Goal: Use online tool/utility: Utilize a website feature to perform a specific function

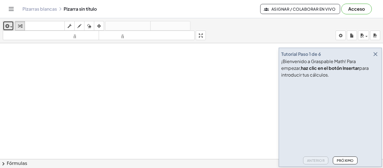
click at [9, 27] on icon "button" at bounding box center [6, 26] width 5 height 7
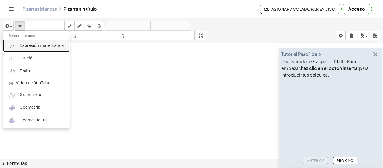
click at [41, 48] on font "Expresión matemática" at bounding box center [42, 45] width 44 height 4
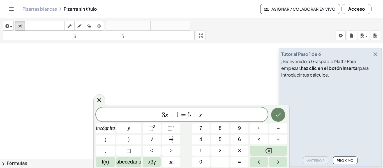
click at [281, 115] on icon "Hecho" at bounding box center [278, 114] width 7 height 7
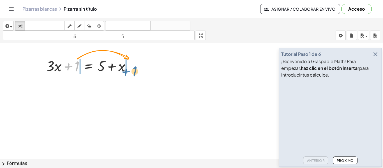
drag, startPoint x: 78, startPoint y: 68, endPoint x: 136, endPoint y: 73, distance: 58.5
click at [136, 73] on div at bounding box center [90, 65] width 94 height 19
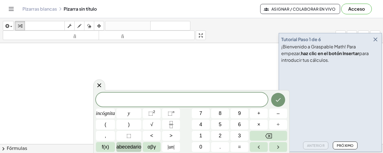
click at [133, 147] on font "abecedario" at bounding box center [128, 147] width 25 height 6
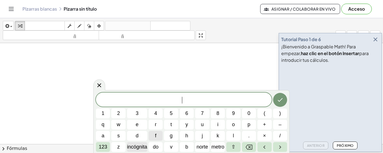
click at [142, 148] on font "incógnita" at bounding box center [137, 147] width 20 height 6
click at [107, 145] on font "123" at bounding box center [103, 147] width 8 height 6
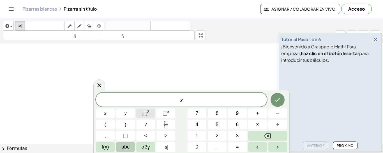
click at [144, 112] on span "⬚" at bounding box center [144, 114] width 5 height 6
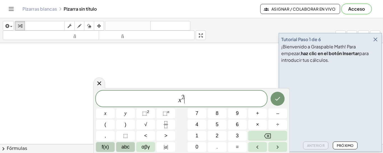
click at [107, 146] on span "f(x)" at bounding box center [105, 148] width 7 height 8
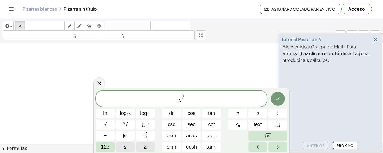
click at [107, 146] on span "123" at bounding box center [105, 148] width 8 height 8
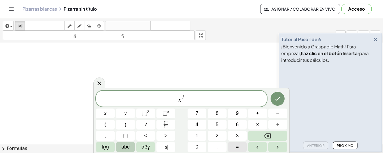
click at [236, 146] on span "=" at bounding box center [237, 148] width 3 height 8
click at [106, 150] on span "f(x)" at bounding box center [105, 148] width 7 height 8
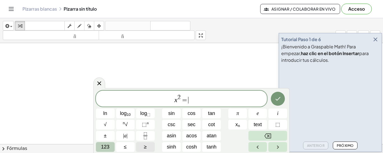
click at [101, 150] on span "123" at bounding box center [105, 148] width 8 height 8
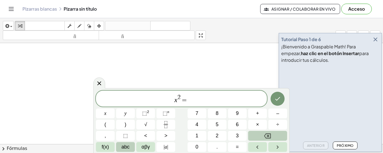
click at [122, 146] on span "abc" at bounding box center [125, 148] width 8 height 8
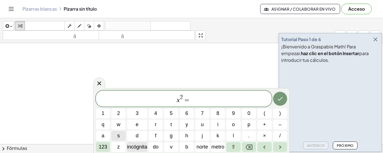
click at [141, 149] on font "incógnita" at bounding box center [137, 147] width 20 height 6
click at [278, 100] on icon "Hecho" at bounding box center [280, 99] width 5 height 4
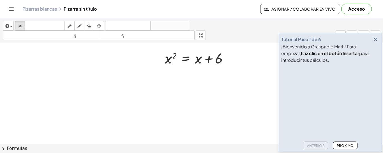
scroll to position [38, 0]
drag, startPoint x: 228, startPoint y: 79, endPoint x: 168, endPoint y: -49, distance: 140.7
click at [168, 0] on html "Actividades matemáticas fáciles de comprender Empezar Banco de actividades Trab…" at bounding box center [191, 76] width 383 height 153
drag, startPoint x: 199, startPoint y: 68, endPoint x: 176, endPoint y: 70, distance: 22.5
click at [176, 70] on div at bounding box center [198, 63] width 73 height 19
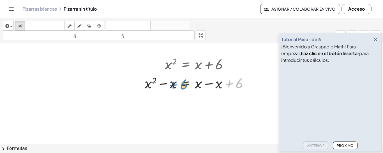
drag, startPoint x: 238, startPoint y: 87, endPoint x: 186, endPoint y: 88, distance: 52.2
click at [186, 88] on div at bounding box center [199, 82] width 114 height 19
drag, startPoint x: 237, startPoint y: 87, endPoint x: 174, endPoint y: 86, distance: 63.1
click at [174, 86] on div at bounding box center [199, 82] width 114 height 19
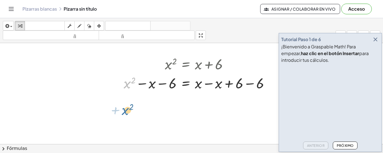
drag, startPoint x: 129, startPoint y: 86, endPoint x: 127, endPoint y: 112, distance: 26.7
drag, startPoint x: 126, startPoint y: 82, endPoint x: 129, endPoint y: 87, distance: 6.2
click at [129, 87] on div at bounding box center [199, 82] width 156 height 19
click at [184, 97] on icon at bounding box center [185, 97] width 5 height 5
click at [205, 97] on icon at bounding box center [207, 97] width 5 height 5
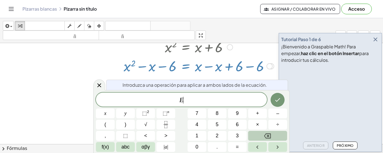
scroll to position [54, 0]
click at [280, 104] on button "Hecho" at bounding box center [278, 100] width 14 height 14
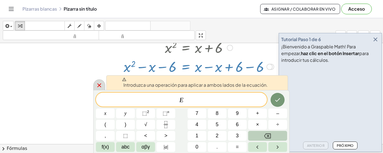
click at [97, 83] on icon at bounding box center [99, 85] width 7 height 7
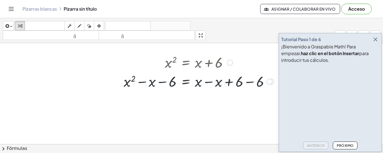
scroll to position [38, 0]
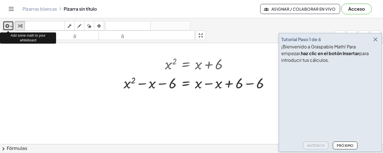
click at [10, 27] on span "button" at bounding box center [9, 27] width 1 height 4
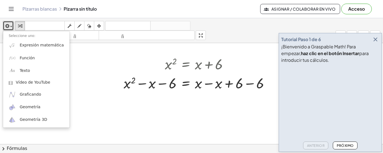
click at [172, 99] on div at bounding box center [191, 107] width 383 height 204
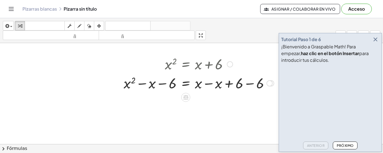
click at [128, 85] on div at bounding box center [199, 82] width 156 height 19
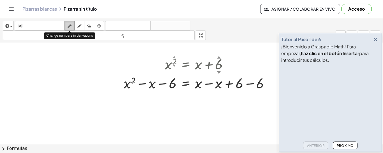
click at [70, 27] on icon "button" at bounding box center [70, 26] width 4 height 7
click at [79, 27] on icon "button" at bounding box center [79, 26] width 4 height 7
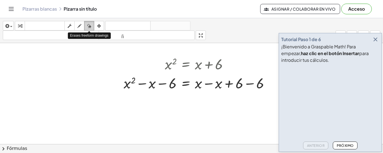
click at [90, 26] on icon "button" at bounding box center [89, 26] width 4 height 7
click at [125, 84] on div at bounding box center [191, 107] width 383 height 204
click at [183, 86] on div at bounding box center [191, 107] width 383 height 204
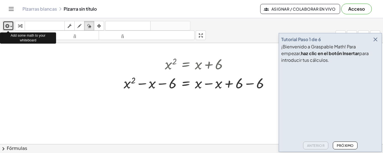
click at [11, 26] on div "button" at bounding box center [8, 25] width 8 height 7
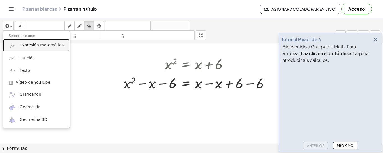
click at [46, 47] on font "Expresión matemática" at bounding box center [42, 45] width 44 height 4
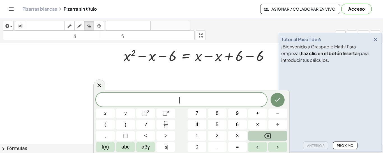
scroll to position [66, 0]
click at [132, 147] on button "abc" at bounding box center [125, 147] width 19 height 10
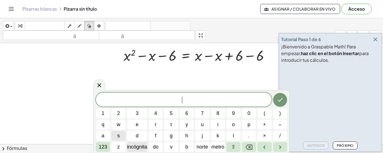
click at [141, 147] on font "incógnita" at bounding box center [137, 147] width 20 height 6
click at [102, 150] on font "123" at bounding box center [103, 147] width 8 height 6
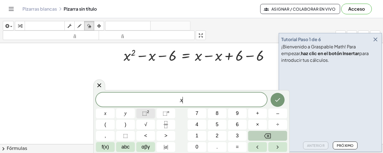
click at [145, 111] on span "⬚" at bounding box center [144, 114] width 5 height 6
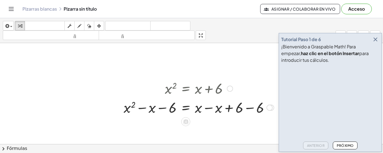
scroll to position [13, 0]
click at [216, 83] on div at bounding box center [199, 88] width 156 height 19
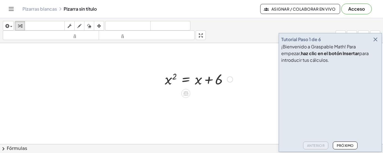
scroll to position [23, 0]
click at [188, 93] on icon at bounding box center [185, 93] width 5 height 5
click at [208, 91] on icon at bounding box center [208, 93] width 5 height 5
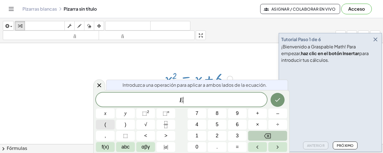
click at [108, 123] on button "(" at bounding box center [105, 125] width 19 height 10
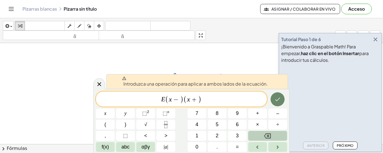
click at [279, 99] on icon "Hecho" at bounding box center [277, 100] width 5 height 4
click at [165, 100] on span "E ( x − ) ( x + ) ​" at bounding box center [181, 99] width 171 height 9
click at [97, 85] on icon at bounding box center [99, 84] width 7 height 7
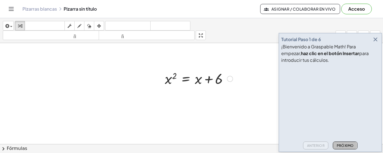
click at [348, 144] on font "Próximo" at bounding box center [345, 146] width 17 height 4
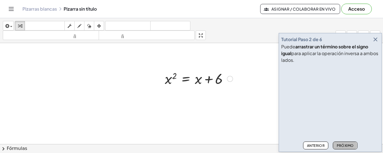
click at [348, 144] on font "Próximo" at bounding box center [345, 146] width 17 height 4
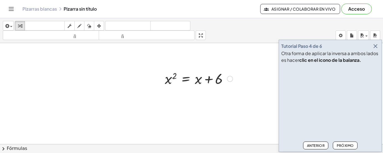
click at [348, 144] on font "Próximo" at bounding box center [345, 146] width 17 height 4
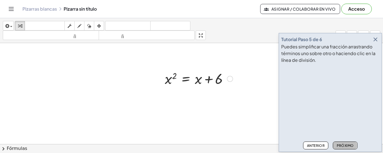
click at [348, 144] on font "Próximo" at bounding box center [345, 146] width 17 height 4
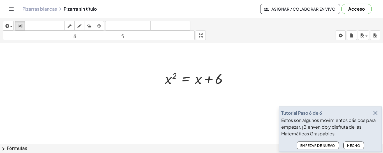
click at [239, 86] on div at bounding box center [191, 122] width 383 height 204
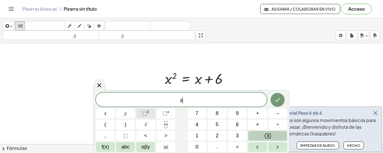
click at [147, 114] on sup "2" at bounding box center [148, 112] width 2 height 4
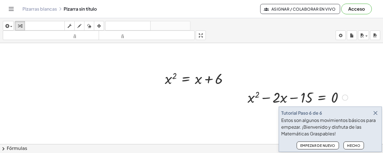
click at [270, 93] on div at bounding box center [298, 97] width 106 height 19
click at [375, 114] on icon "button" at bounding box center [375, 113] width 7 height 7
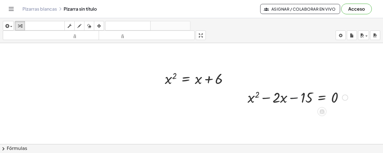
click at [295, 103] on div at bounding box center [298, 97] width 106 height 19
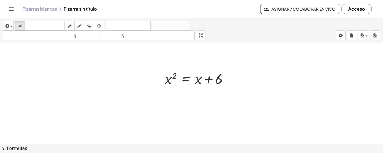
drag, startPoint x: 247, startPoint y: 89, endPoint x: 157, endPoint y: 147, distance: 107.2
click at [157, 147] on div "insertar Seleccione uno: Expresión matemática Función Texto Vídeo de YouTube Gr…" at bounding box center [191, 85] width 383 height 135
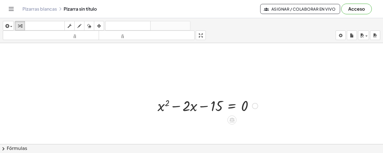
scroll to position [73, 0]
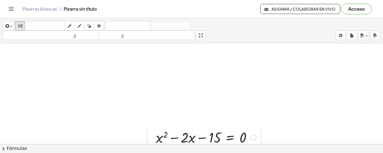
drag, startPoint x: 156, startPoint y: 107, endPoint x: 155, endPoint y: 139, distance: 32.0
click at [155, 139] on div at bounding box center [151, 137] width 8 height 22
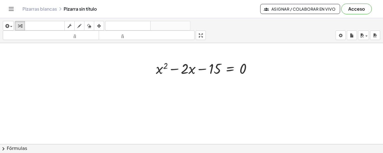
scroll to position [144, 0]
click at [10, 28] on div "button" at bounding box center [8, 25] width 8 height 7
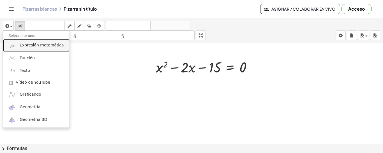
click at [24, 46] on font "Expresión matemática" at bounding box center [42, 45] width 44 height 4
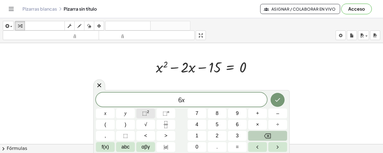
click at [146, 113] on span "⬚" at bounding box center [144, 114] width 5 height 6
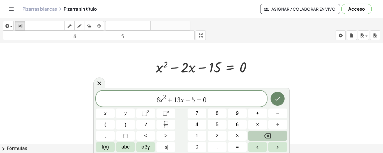
click at [276, 100] on icon "Hecho" at bounding box center [277, 99] width 5 height 4
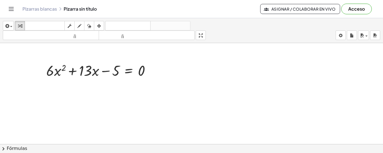
scroll to position [174, 0]
drag, startPoint x: 49, startPoint y: 69, endPoint x: 80, endPoint y: 75, distance: 32.3
click at [80, 75] on div at bounding box center [100, 70] width 114 height 19
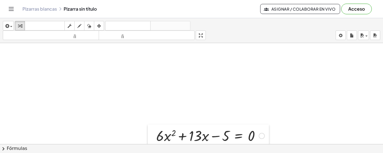
drag, startPoint x: 43, startPoint y: 72, endPoint x: 153, endPoint y: 138, distance: 128.8
click at [153, 138] on div at bounding box center [152, 136] width 8 height 22
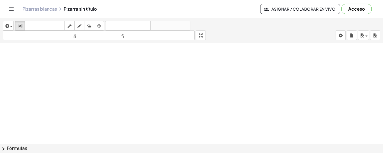
scroll to position [345, 0]
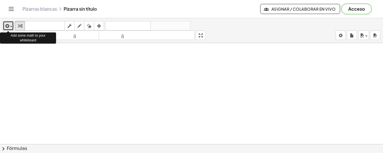
click at [7, 23] on icon "button" at bounding box center [6, 26] width 5 height 7
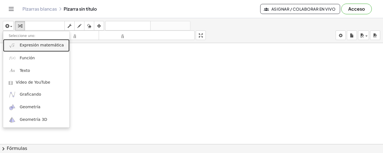
click at [29, 45] on font "Expresión matemática" at bounding box center [42, 45] width 44 height 4
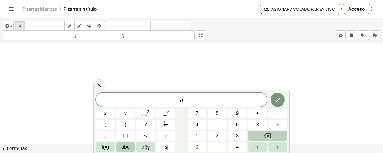
click at [125, 147] on span "abc" at bounding box center [125, 148] width 8 height 8
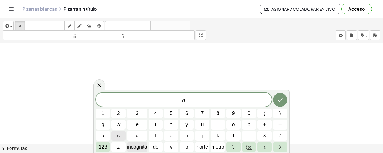
click at [140, 146] on font "incógnita" at bounding box center [137, 147] width 20 height 6
click at [105, 146] on font "123" at bounding box center [103, 147] width 8 height 6
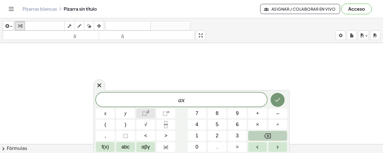
click at [145, 112] on span "⬚" at bounding box center [144, 114] width 5 height 6
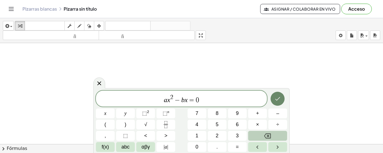
click at [283, 95] on button "Hecho" at bounding box center [278, 99] width 14 height 14
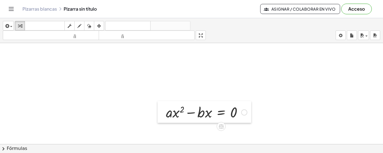
drag, startPoint x: 45, startPoint y: 73, endPoint x: 165, endPoint y: 120, distance: 128.8
click at [165, 120] on div at bounding box center [162, 112] width 8 height 22
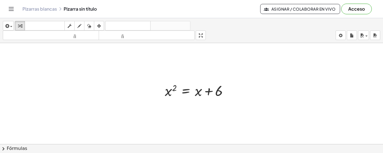
scroll to position [0, 0]
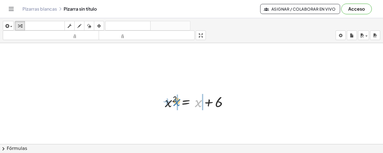
drag, startPoint x: 200, startPoint y: 103, endPoint x: 178, endPoint y: 102, distance: 21.6
click at [178, 102] on div at bounding box center [198, 101] width 73 height 19
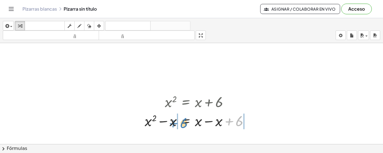
drag, startPoint x: 238, startPoint y: 124, endPoint x: 183, endPoint y: 126, distance: 55.0
click at [183, 126] on div at bounding box center [199, 120] width 114 height 19
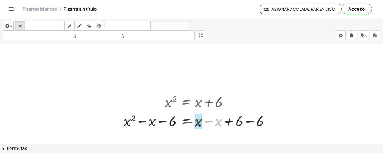
drag, startPoint x: 219, startPoint y: 121, endPoint x: 201, endPoint y: 122, distance: 18.0
drag, startPoint x: 222, startPoint y: 124, endPoint x: 203, endPoint y: 125, distance: 19.1
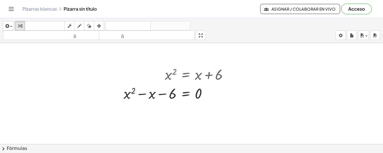
scroll to position [33, 0]
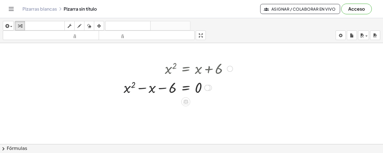
click at [128, 89] on div at bounding box center [178, 87] width 115 height 19
click at [129, 90] on div at bounding box center [178, 87] width 115 height 19
click at [188, 101] on icon at bounding box center [185, 102] width 5 height 5
click at [209, 102] on icon at bounding box center [207, 102] width 5 height 5
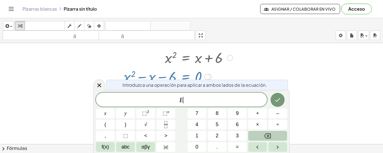
scroll to position [45, 0]
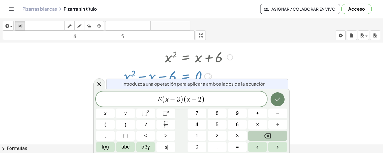
click at [277, 101] on icon "Hecho" at bounding box center [277, 100] width 5 height 4
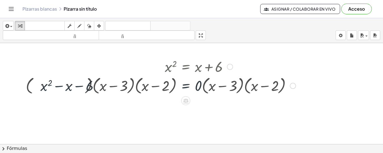
scroll to position [33, 0]
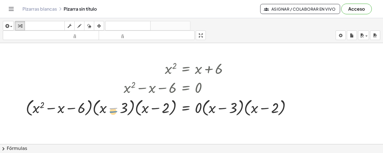
click at [113, 109] on div at bounding box center [161, 107] width 276 height 21
drag, startPoint x: 220, startPoint y: 106, endPoint x: 226, endPoint y: 101, distance: 6.8
click at [226, 101] on div at bounding box center [161, 107] width 276 height 21
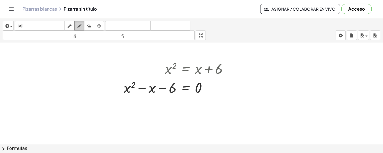
click at [78, 26] on icon "button" at bounding box center [79, 26] width 4 height 7
drag, startPoint x: 126, startPoint y: 97, endPoint x: 125, endPoint y: 110, distance: 12.9
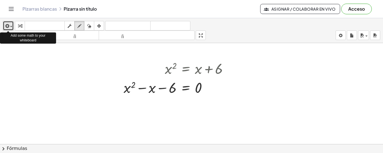
click at [10, 25] on div "button" at bounding box center [8, 25] width 8 height 7
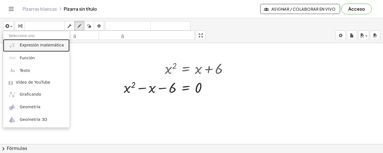
click at [30, 49] on link "Expresión matemática" at bounding box center [36, 45] width 66 height 13
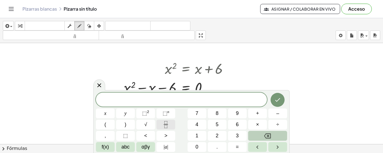
click at [166, 128] on icon "Fraction" at bounding box center [165, 124] width 7 height 7
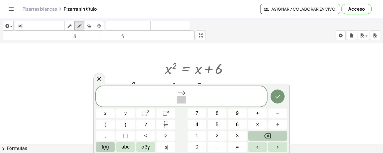
click at [107, 146] on span "f(x)" at bounding box center [105, 148] width 7 height 8
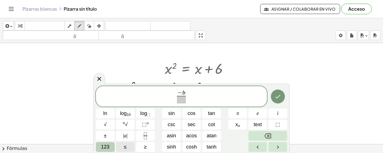
click at [107, 146] on span "123" at bounding box center [105, 148] width 8 height 8
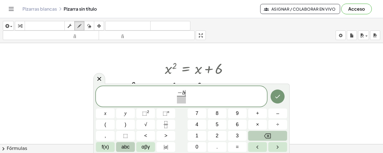
click at [131, 147] on button "abc" at bounding box center [125, 147] width 19 height 10
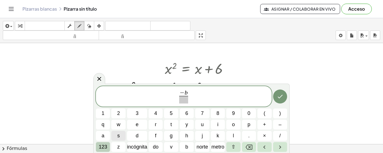
click at [108, 149] on button "123" at bounding box center [103, 147] width 14 height 10
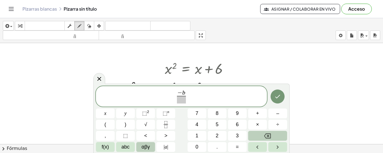
click at [142, 148] on span "αβγ" at bounding box center [146, 148] width 8 height 8
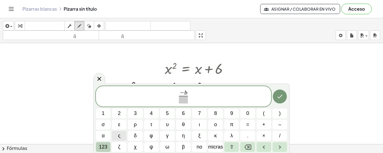
click at [101, 147] on font "123" at bounding box center [103, 147] width 8 height 6
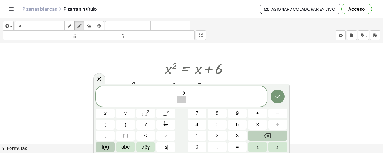
click at [105, 147] on span "f(x)" at bounding box center [105, 148] width 7 height 8
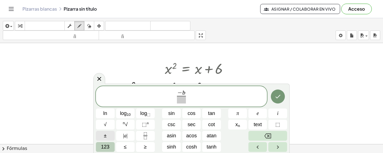
click at [105, 137] on span "±" at bounding box center [105, 136] width 3 height 8
click at [125, 127] on span "n √" at bounding box center [125, 125] width 5 height 8
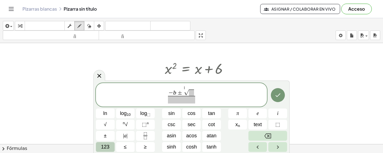
click at [107, 145] on span "123" at bounding box center [105, 148] width 8 height 8
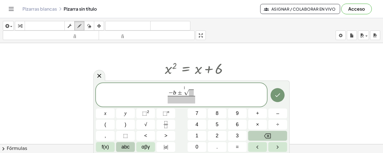
click at [129, 147] on span "abc" at bounding box center [125, 148] width 8 height 8
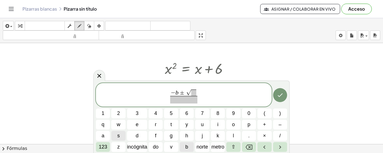
click at [189, 148] on button "b" at bounding box center [187, 147] width 14 height 10
click at [106, 146] on font "123" at bounding box center [103, 147] width 8 height 6
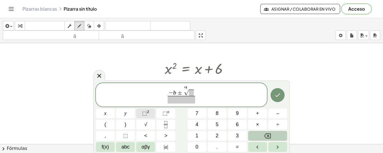
click at [140, 113] on button "⬚ 2" at bounding box center [145, 114] width 19 height 10
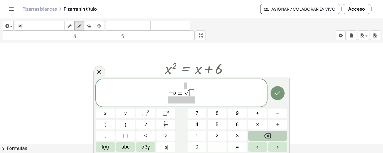
click at [191, 93] on span "​" at bounding box center [191, 93] width 5 height 7
click at [147, 116] on span "⬚ 2" at bounding box center [145, 114] width 7 height 8
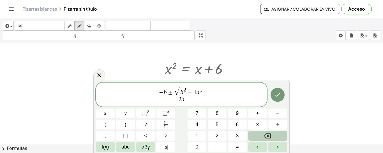
click at [176, 86] on div "− b ± ​ √ b 2 − 4 a c 2 a ​" at bounding box center [181, 95] width 171 height 24
click at [278, 96] on icon "Hecho" at bounding box center [277, 95] width 5 height 4
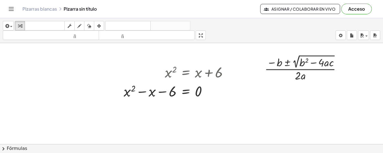
scroll to position [0, 0]
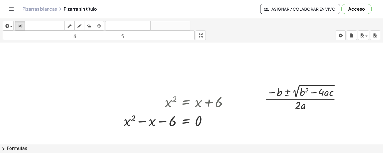
click at [348, 7] on button "Acceso" at bounding box center [356, 9] width 31 height 11
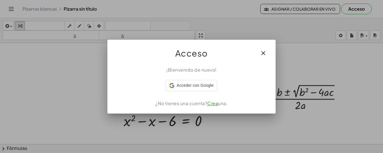
click at [348, 7] on div at bounding box center [191, 76] width 383 height 153
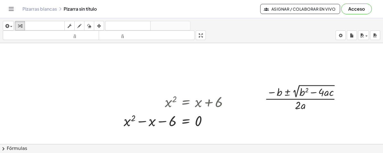
click at [358, 11] on font "Acceso" at bounding box center [356, 9] width 17 height 6
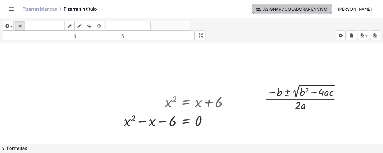
click at [285, 9] on font "Asignar / Colaborar en vivo" at bounding box center [295, 8] width 64 height 5
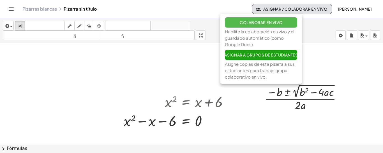
click at [277, 18] on button "Colaborar en vivo" at bounding box center [261, 22] width 72 height 10
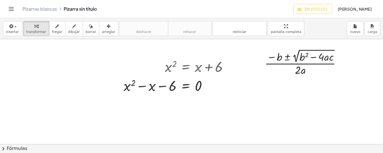
scroll to position [32, 0]
click at [230, 77] on div at bounding box center [178, 85] width 115 height 19
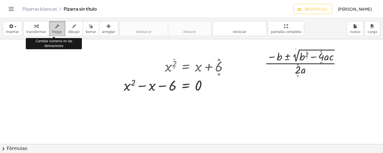
click at [52, 35] on button "fregar" at bounding box center [57, 28] width 16 height 15
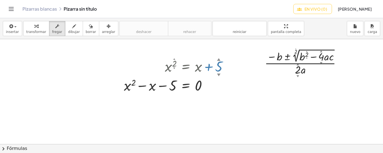
drag, startPoint x: 219, startPoint y: 74, endPoint x: 166, endPoint y: 79, distance: 52.6
click at [186, 67] on div "x 2 ▲ ▼ = + x + 5 ▲ ▼ + x 2 − x = + x − x + 6 + x 2 − x − 6 = + x − x + 6 − 6 +…" at bounding box center [186, 67] width 0 height 0
click at [218, 59] on font "▲" at bounding box center [219, 59] width 4 height 4
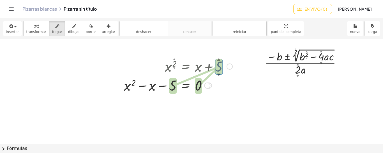
click at [218, 59] on font "▲" at bounding box center [219, 59] width 4 height 4
click at [219, 74] on font "▼" at bounding box center [219, 75] width 4 height 4
click at [218, 59] on font "▲" at bounding box center [219, 59] width 4 height 4
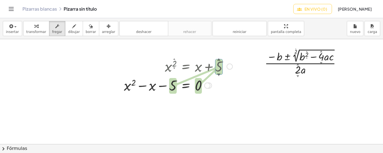
click at [174, 69] on font "▼" at bounding box center [174, 68] width 2 height 3
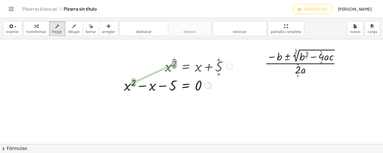
click at [174, 69] on font "▼" at bounding box center [174, 68] width 2 height 3
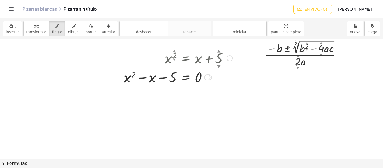
scroll to position [40, 0]
drag, startPoint x: 243, startPoint y: 88, endPoint x: 141, endPoint y: 26, distance: 119.3
click at [141, 26] on div "insertar Seleccione uno: Expresión matemática Función Texto transformar fregar …" at bounding box center [191, 93] width 383 height 150
click at [212, 77] on div at bounding box center [209, 77] width 6 height 6
drag, startPoint x: 206, startPoint y: 78, endPoint x: 215, endPoint y: 78, distance: 8.7
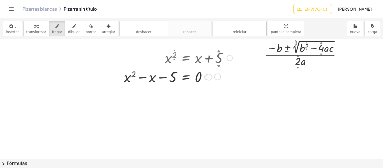
click at [186, 77] on div "+ x 2 − x − 5 = 0 Línea de transformación Copiar línea como LaTeX Derivación de…" at bounding box center [186, 77] width 0 height 0
drag, startPoint x: 208, startPoint y: 77, endPoint x: 213, endPoint y: 77, distance: 4.2
click at [186, 77] on div "+ x 2 − x − 5 = 0 Línea de transformación Copiar línea como LaTeX Derivación de…" at bounding box center [186, 77] width 0 height 0
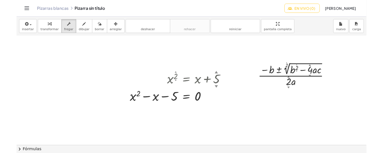
scroll to position [0, 0]
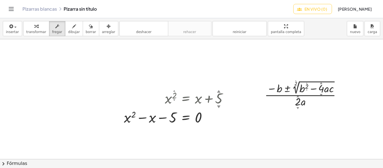
drag, startPoint x: 276, startPoint y: 92, endPoint x: 269, endPoint y: 114, distance: 23.5
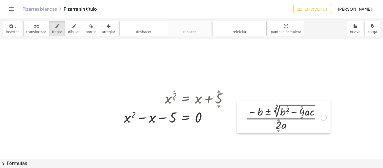
drag, startPoint x: 263, startPoint y: 91, endPoint x: 243, endPoint y: 114, distance: 30.2
click at [243, 114] on div at bounding box center [241, 117] width 8 height 32
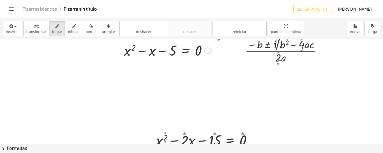
scroll to position [66, 0]
click at [68, 30] on font "dibujar" at bounding box center [74, 32] width 12 height 4
drag, startPoint x: 129, startPoint y: 57, endPoint x: 128, endPoint y: 67, distance: 9.3
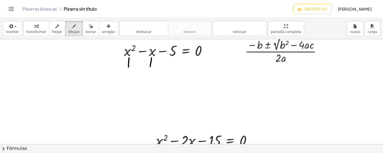
drag, startPoint x: 151, startPoint y: 57, endPoint x: 150, endPoint y: 66, distance: 8.8
drag, startPoint x: 174, startPoint y: 58, endPoint x: 174, endPoint y: 68, distance: 9.5
drag, startPoint x: 126, startPoint y: 64, endPoint x: 130, endPoint y: 63, distance: 4.5
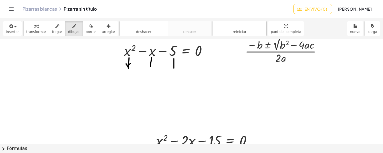
drag, startPoint x: 148, startPoint y: 63, endPoint x: 153, endPoint y: 63, distance: 4.5
drag, startPoint x: 170, startPoint y: 64, endPoint x: 177, endPoint y: 64, distance: 7.0
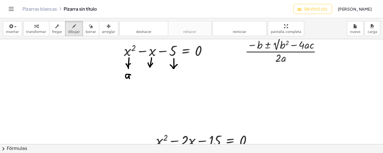
drag, startPoint x: 131, startPoint y: 75, endPoint x: 130, endPoint y: 79, distance: 4.8
drag, startPoint x: 147, startPoint y: 70, endPoint x: 147, endPoint y: 77, distance: 7.6
drag, startPoint x: 174, startPoint y: 74, endPoint x: 174, endPoint y: 79, distance: 4.8
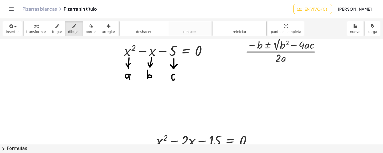
drag, startPoint x: 128, startPoint y: 80, endPoint x: 127, endPoint y: 86, distance: 6.5
drag, startPoint x: 126, startPoint y: 84, endPoint x: 131, endPoint y: 83, distance: 5.1
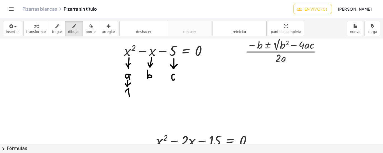
drag, startPoint x: 125, startPoint y: 92, endPoint x: 129, endPoint y: 96, distance: 6.2
drag, startPoint x: 149, startPoint y: 79, endPoint x: 149, endPoint y: 83, distance: 4.2
drag, startPoint x: 147, startPoint y: 82, endPoint x: 153, endPoint y: 81, distance: 5.2
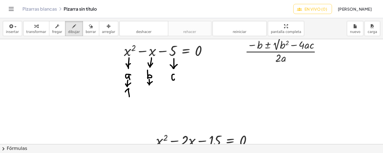
drag, startPoint x: 150, startPoint y: 90, endPoint x: 153, endPoint y: 96, distance: 6.5
drag, startPoint x: 168, startPoint y: 89, endPoint x: 172, endPoint y: 89, distance: 4.2
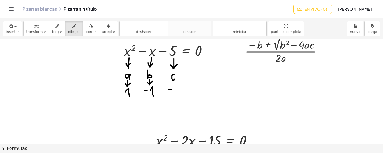
drag, startPoint x: 178, startPoint y: 86, endPoint x: 174, endPoint y: 94, distance: 9.2
drag, startPoint x: 176, startPoint y: 77, endPoint x: 176, endPoint y: 83, distance: 5.6
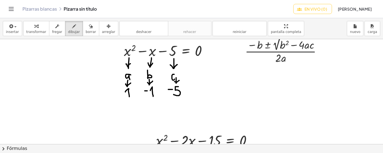
drag, startPoint x: 174, startPoint y: 81, endPoint x: 179, endPoint y: 80, distance: 4.9
click at [71, 23] on div "button" at bounding box center [74, 26] width 12 height 7
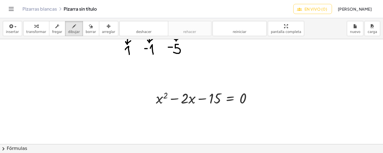
scroll to position [109, 0]
drag, startPoint x: 157, startPoint y: 97, endPoint x: 150, endPoint y: 134, distance: 37.1
click at [150, 134] on div at bounding box center [191, 146] width 383 height 433
drag, startPoint x: 162, startPoint y: 97, endPoint x: 184, endPoint y: 107, distance: 24.8
click at [184, 107] on div at bounding box center [191, 146] width 383 height 433
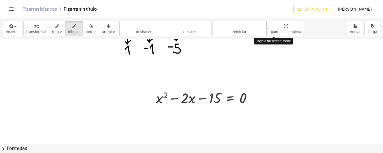
drag, startPoint x: 285, startPoint y: 28, endPoint x: 304, endPoint y: 39, distance: 21.5
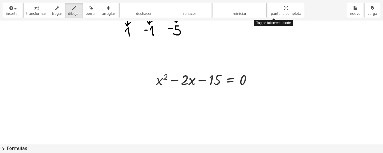
click at [304, 39] on div "insertar Seleccione uno: Expresión matemática Función Texto transformar fregar …" at bounding box center [191, 76] width 383 height 153
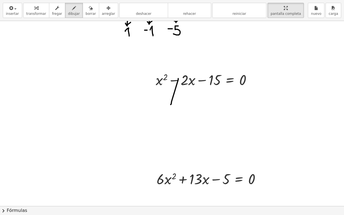
drag, startPoint x: 178, startPoint y: 78, endPoint x: 170, endPoint y: 103, distance: 25.6
click at [171, 103] on div at bounding box center [172, 128] width 344 height 433
drag, startPoint x: 277, startPoint y: 10, endPoint x: 266, endPoint y: 7, distance: 11.0
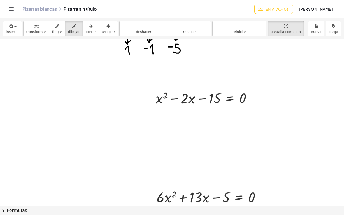
click at [266, 7] on div "Actividades matemáticas fáciles de comprender Empezar Banco de actividades Trab…" at bounding box center [172, 107] width 344 height 215
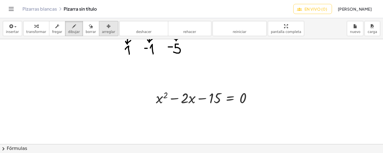
click at [102, 31] on font "arreglar" at bounding box center [108, 32] width 13 height 4
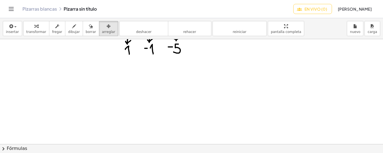
drag, startPoint x: 181, startPoint y: 98, endPoint x: 130, endPoint y: 166, distance: 85.1
click at [130, 153] on html "Actividades matemáticas fáciles de comprender Empezar Banco de actividades Trab…" at bounding box center [191, 76] width 383 height 153
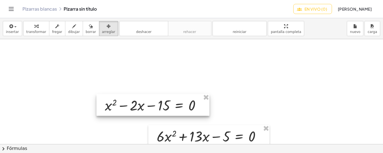
scroll to position [171, 0]
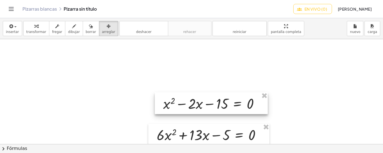
drag, startPoint x: 154, startPoint y: 100, endPoint x: 213, endPoint y: 99, distance: 58.3
click at [213, 99] on div at bounding box center [211, 104] width 113 height 22
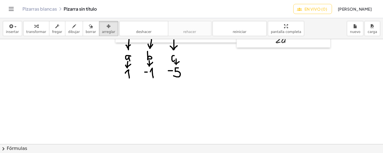
scroll to position [51, 0]
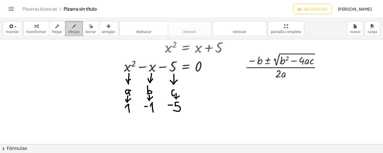
click at [70, 31] on font "dibujar" at bounding box center [74, 32] width 12 height 4
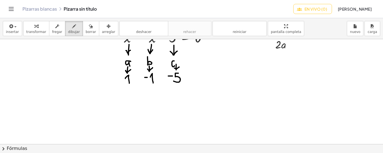
scroll to position [80, 0]
click at [102, 33] on font "arreglar" at bounding box center [108, 32] width 13 height 4
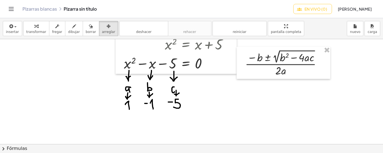
scroll to position [54, 0]
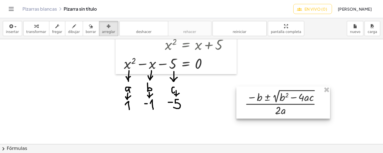
drag, startPoint x: 248, startPoint y: 50, endPoint x: 248, endPoint y: 90, distance: 39.5
click at [248, 90] on div at bounding box center [283, 103] width 94 height 32
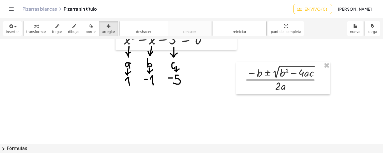
scroll to position [78, 0]
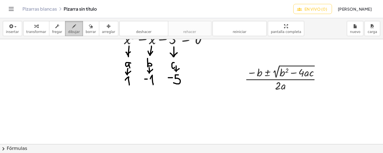
click at [68, 32] on font "dibujar" at bounding box center [74, 32] width 12 height 4
drag, startPoint x: 95, startPoint y: 107, endPoint x: 99, endPoint y: 107, distance: 3.6
drag, startPoint x: 102, startPoint y: 102, endPoint x: 103, endPoint y: 112, distance: 9.9
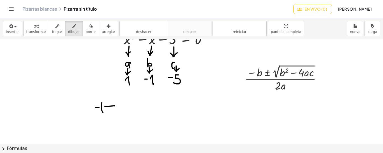
drag, startPoint x: 105, startPoint y: 106, endPoint x: 113, endPoint y: 107, distance: 8.1
drag, startPoint x: 111, startPoint y: 105, endPoint x: 114, endPoint y: 108, distance: 4.6
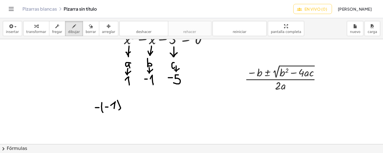
drag, startPoint x: 117, startPoint y: 100, endPoint x: 118, endPoint y: 110, distance: 10.1
drag, startPoint x: 126, startPoint y: 102, endPoint x: 126, endPoint y: 107, distance: 4.8
drag, startPoint x: 123, startPoint y: 104, endPoint x: 128, endPoint y: 105, distance: 4.5
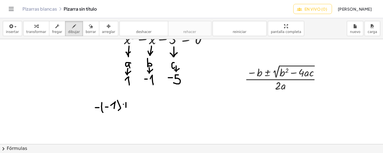
drag, startPoint x: 122, startPoint y: 110, endPoint x: 127, endPoint y: 110, distance: 4.8
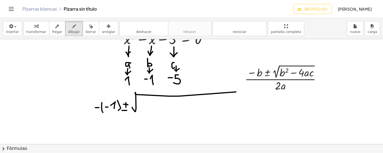
drag, startPoint x: 132, startPoint y: 107, endPoint x: 234, endPoint y: 92, distance: 103.4
drag, startPoint x: 144, startPoint y: 99, endPoint x: 145, endPoint y: 109, distance: 10.1
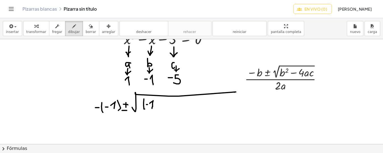
drag, startPoint x: 150, startPoint y: 103, endPoint x: 152, endPoint y: 108, distance: 5.5
drag, startPoint x: 156, startPoint y: 100, endPoint x: 156, endPoint y: 110, distance: 9.8
drag, startPoint x: 158, startPoint y: 100, endPoint x: 161, endPoint y: 104, distance: 4.9
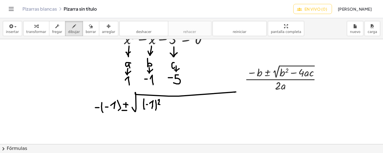
drag, startPoint x: 163, startPoint y: 108, endPoint x: 168, endPoint y: 108, distance: 5.0
drag, startPoint x: 173, startPoint y: 101, endPoint x: 176, endPoint y: 106, distance: 5.2
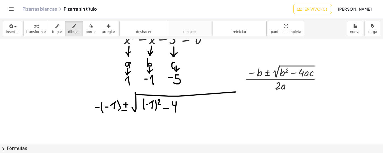
drag, startPoint x: 176, startPoint y: 101, endPoint x: 175, endPoint y: 112, distance: 10.4
drag, startPoint x: 181, startPoint y: 103, endPoint x: 179, endPoint y: 112, distance: 9.5
drag, startPoint x: 181, startPoint y: 107, endPoint x: 184, endPoint y: 112, distance: 5.4
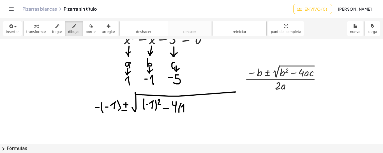
drag, startPoint x: 186, startPoint y: 102, endPoint x: 188, endPoint y: 111, distance: 9.3
drag, startPoint x: 194, startPoint y: 103, endPoint x: 195, endPoint y: 112, distance: 9.6
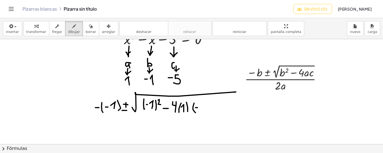
drag, startPoint x: 204, startPoint y: 103, endPoint x: 200, endPoint y: 110, distance: 7.9
drag, startPoint x: 206, startPoint y: 101, endPoint x: 206, endPoint y: 108, distance: 6.7
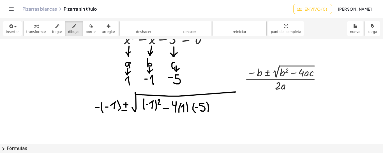
drag, startPoint x: 206, startPoint y: 102, endPoint x: 208, endPoint y: 111, distance: 9.4
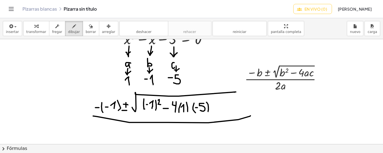
drag, startPoint x: 93, startPoint y: 116, endPoint x: 250, endPoint y: 116, distance: 157.3
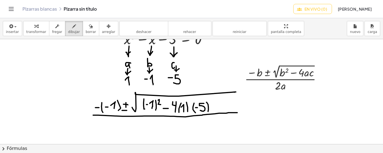
drag, startPoint x: 93, startPoint y: 115, endPoint x: 238, endPoint y: 112, distance: 145.2
drag, startPoint x: 157, startPoint y: 122, endPoint x: 163, endPoint y: 130, distance: 9.6
drag, startPoint x: 168, startPoint y: 118, endPoint x: 171, endPoint y: 127, distance: 9.3
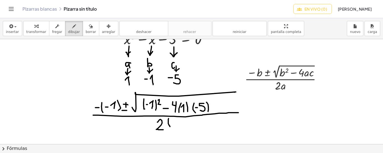
drag, startPoint x: 174, startPoint y: 121, endPoint x: 176, endPoint y: 125, distance: 4.3
drag, startPoint x: 177, startPoint y: 118, endPoint x: 178, endPoint y: 128, distance: 9.3
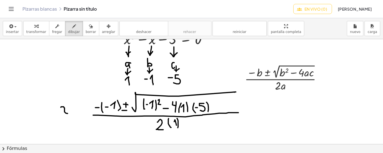
drag, startPoint x: 61, startPoint y: 107, endPoint x: 68, endPoint y: 113, distance: 9.8
drag, startPoint x: 67, startPoint y: 107, endPoint x: 61, endPoint y: 117, distance: 10.7
drag, startPoint x: 74, startPoint y: 108, endPoint x: 77, endPoint y: 108, distance: 3.1
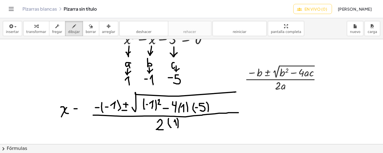
drag, startPoint x: 73, startPoint y: 112, endPoint x: 78, endPoint y: 112, distance: 4.5
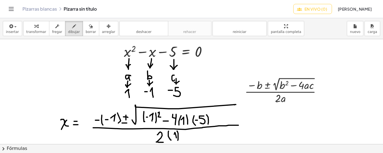
scroll to position [64, 0]
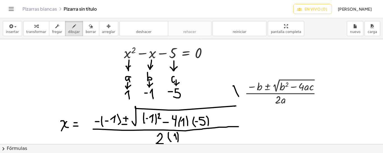
drag, startPoint x: 233, startPoint y: 86, endPoint x: 239, endPoint y: 96, distance: 11.8
drag, startPoint x: 238, startPoint y: 87, endPoint x: 232, endPoint y: 94, distance: 10.0
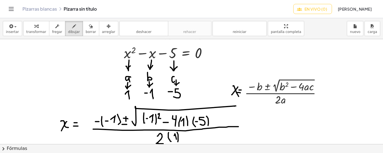
drag, startPoint x: 237, startPoint y: 92, endPoint x: 241, endPoint y: 93, distance: 3.9
drag, startPoint x: 116, startPoint y: 47, endPoint x: 121, endPoint y: 59, distance: 12.1
drag, startPoint x: 121, startPoint y: 50, endPoint x: 119, endPoint y: 62, distance: 12.6
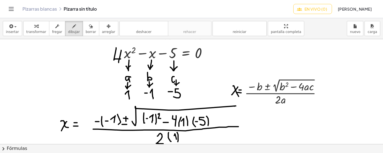
drag, startPoint x: 86, startPoint y: 25, endPoint x: 114, endPoint y: 45, distance: 34.0
click at [114, 45] on div "insertar Seleccione uno: Expresión matemática Función Texto transformar fregar …" at bounding box center [191, 85] width 383 height 135
drag, startPoint x: 114, startPoint y: 45, endPoint x: 115, endPoint y: 53, distance: 7.4
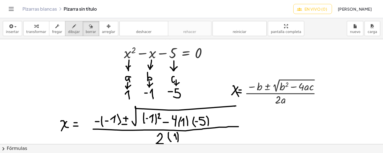
click at [70, 27] on div "button" at bounding box center [74, 26] width 12 height 7
drag, startPoint x: 146, startPoint y: 48, endPoint x: 147, endPoint y: 56, distance: 8.8
drag, startPoint x: 150, startPoint y: 95, endPoint x: 157, endPoint y: 95, distance: 6.7
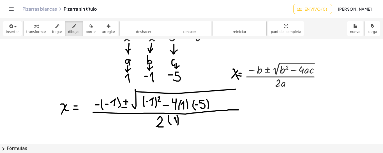
scroll to position [81, 0]
drag, startPoint x: 243, startPoint y: 105, endPoint x: 250, endPoint y: 105, distance: 7.0
drag, startPoint x: 244, startPoint y: 109, endPoint x: 250, endPoint y: 109, distance: 5.4
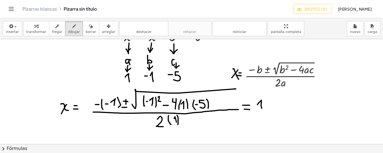
drag, startPoint x: 257, startPoint y: 104, endPoint x: 262, endPoint y: 108, distance: 5.6
drag, startPoint x: 269, startPoint y: 100, endPoint x: 270, endPoint y: 107, distance: 6.5
drag, startPoint x: 267, startPoint y: 102, endPoint x: 272, endPoint y: 102, distance: 5.0
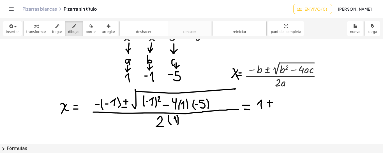
drag, startPoint x: 267, startPoint y: 108, endPoint x: 273, endPoint y: 108, distance: 5.6
drag, startPoint x: 278, startPoint y: 105, endPoint x: 320, endPoint y: 92, distance: 43.9
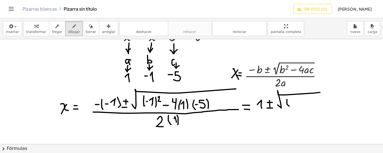
drag, startPoint x: 287, startPoint y: 99, endPoint x: 289, endPoint y: 106, distance: 7.1
drag, startPoint x: 289, startPoint y: 101, endPoint x: 292, endPoint y: 104, distance: 3.6
drag, startPoint x: 293, startPoint y: 98, endPoint x: 295, endPoint y: 105, distance: 7.4
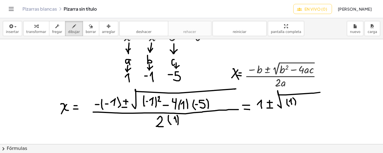
drag, startPoint x: 301, startPoint y: 102, endPoint x: 304, endPoint y: 102, distance: 3.6
drag, startPoint x: 302, startPoint y: 98, endPoint x: 303, endPoint y: 106, distance: 7.3
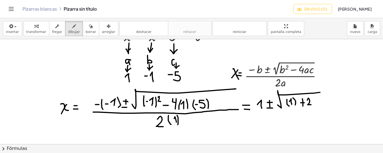
drag, startPoint x: 307, startPoint y: 100, endPoint x: 312, endPoint y: 104, distance: 6.8
drag, startPoint x: 260, startPoint y: 112, endPoint x: 321, endPoint y: 112, distance: 61.7
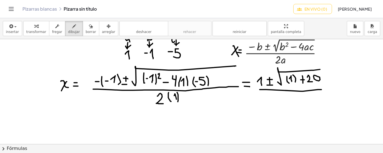
scroll to position [108, 0]
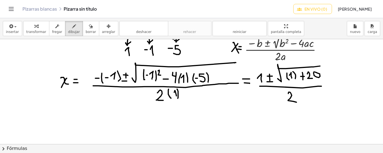
drag, startPoint x: 288, startPoint y: 93, endPoint x: 297, endPoint y: 102, distance: 12.1
click at [297, 102] on div at bounding box center [191, 148] width 383 height 433
drag, startPoint x: 325, startPoint y: 82, endPoint x: 328, endPoint y: 81, distance: 3.1
click at [328, 81] on div at bounding box center [191, 148] width 383 height 433
drag, startPoint x: 324, startPoint y: 86, endPoint x: 329, endPoint y: 86, distance: 4.8
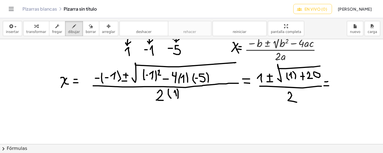
click at [329, 86] on div at bounding box center [191, 148] width 383 height 433
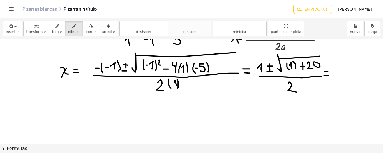
scroll to position [120, 0]
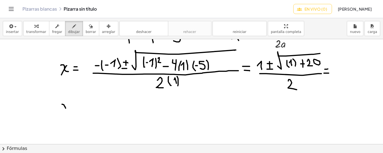
drag, startPoint x: 62, startPoint y: 104, endPoint x: 66, endPoint y: 108, distance: 6.0
click at [66, 108] on div at bounding box center [191, 135] width 383 height 433
drag, startPoint x: 68, startPoint y: 103, endPoint x: 64, endPoint y: 108, distance: 6.0
click at [64, 108] on div at bounding box center [191, 135] width 383 height 433
drag, startPoint x: 305, startPoint y: 105, endPoint x: 308, endPoint y: 110, distance: 5.8
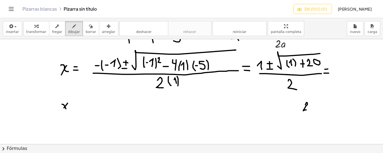
click at [308, 110] on div at bounding box center [191, 135] width 383 height 433
drag, startPoint x: 309, startPoint y: 105, endPoint x: 313, endPoint y: 108, distance: 5.4
click at [313, 108] on div at bounding box center [191, 135] width 383 height 433
drag, startPoint x: 320, startPoint y: 101, endPoint x: 321, endPoint y: 135, distance: 34.5
click at [321, 135] on div at bounding box center [191, 135] width 383 height 433
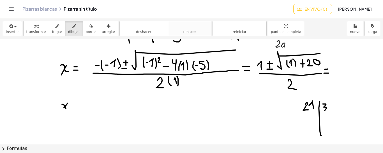
drag, startPoint x: 323, startPoint y: 104, endPoint x: 324, endPoint y: 110, distance: 6.5
click at [324, 110] on div at bounding box center [191, 135] width 383 height 433
drag, startPoint x: 312, startPoint y: 112, endPoint x: 313, endPoint y: 124, distance: 11.5
click at [313, 124] on div at bounding box center [191, 135] width 383 height 433
drag, startPoint x: 311, startPoint y: 119, endPoint x: 315, endPoint y: 119, distance: 3.4
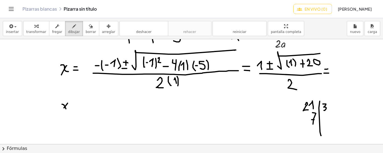
click at [315, 119] on div at bounding box center [191, 135] width 383 height 433
drag, startPoint x: 323, startPoint y: 115, endPoint x: 326, endPoint y: 123, distance: 8.0
click at [326, 123] on div at bounding box center [191, 135] width 383 height 433
drag, startPoint x: 324, startPoint y: 119, endPoint x: 331, endPoint y: 119, distance: 7.3
click at [331, 119] on div at bounding box center [191, 135] width 383 height 433
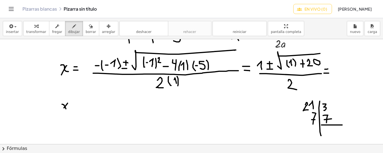
drag, startPoint x: 321, startPoint y: 125, endPoint x: 342, endPoint y: 125, distance: 20.5
click at [342, 125] on div at bounding box center [191, 135] width 383 height 433
drag, startPoint x: 73, startPoint y: 103, endPoint x: 79, endPoint y: 104, distance: 6.8
click at [79, 104] on div at bounding box center [191, 135] width 383 height 433
drag, startPoint x: 73, startPoint y: 106, endPoint x: 77, endPoint y: 106, distance: 3.9
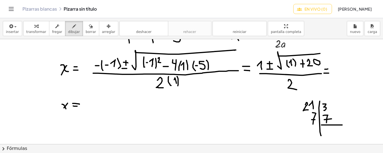
click at [77, 106] on div at bounding box center [191, 135] width 383 height 433
drag, startPoint x: 87, startPoint y: 102, endPoint x: 90, endPoint y: 107, distance: 5.7
click at [90, 107] on div at bounding box center [191, 135] width 383 height 433
click at [96, 100] on div at bounding box center [191, 135] width 383 height 433
drag, startPoint x: 94, startPoint y: 100, endPoint x: 98, endPoint y: 100, distance: 4.5
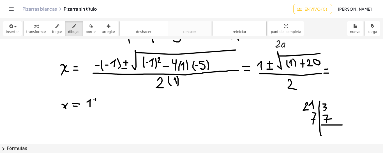
click at [98, 100] on div at bounding box center [191, 135] width 383 height 433
click at [95, 104] on div at bounding box center [191, 135] width 383 height 433
drag, startPoint x: 101, startPoint y: 106, endPoint x: 113, endPoint y: 98, distance: 13.6
click at [113, 98] on div at bounding box center [191, 135] width 383 height 433
drag, startPoint x: 105, startPoint y: 102, endPoint x: 108, endPoint y: 106, distance: 4.6
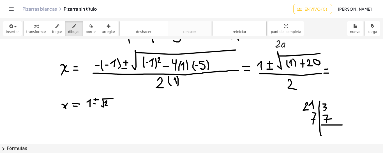
click at [108, 106] on div at bounding box center [191, 135] width 383 height 433
drag, startPoint x: 108, startPoint y: 102, endPoint x: 111, endPoint y: 108, distance: 6.1
click at [111, 108] on div at bounding box center [191, 135] width 383 height 433
drag, startPoint x: 86, startPoint y: 111, endPoint x: 112, endPoint y: 113, distance: 26.7
click at [112, 113] on div at bounding box center [191, 135] width 383 height 433
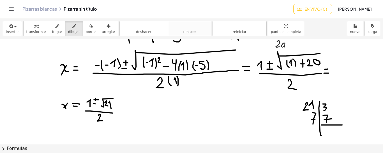
drag, startPoint x: 98, startPoint y: 115, endPoint x: 103, endPoint y: 121, distance: 6.8
click at [103, 121] on div at bounding box center [191, 135] width 383 height 433
drag, startPoint x: 122, startPoint y: 108, endPoint x: 126, endPoint y: 108, distance: 4.5
click at [126, 108] on div at bounding box center [191, 135] width 383 height 433
click at [125, 111] on div at bounding box center [191, 135] width 383 height 433
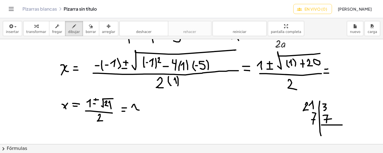
drag, startPoint x: 132, startPoint y: 107, endPoint x: 139, endPoint y: 110, distance: 7.8
click at [139, 110] on div at bounding box center [191, 135] width 383 height 433
drag, startPoint x: 138, startPoint y: 105, endPoint x: 135, endPoint y: 111, distance: 6.6
click at [135, 111] on div at bounding box center [191, 135] width 383 height 433
click at [141, 111] on div at bounding box center [191, 135] width 383 height 433
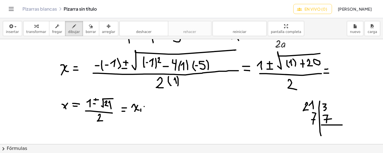
drag, startPoint x: 144, startPoint y: 106, endPoint x: 148, endPoint y: 106, distance: 4.2
click at [148, 106] on div at bounding box center [191, 135] width 383 height 433
drag, startPoint x: 144, startPoint y: 109, endPoint x: 147, endPoint y: 109, distance: 3.9
click at [147, 109] on div at bounding box center [191, 135] width 383 height 433
drag, startPoint x: 154, startPoint y: 104, endPoint x: 157, endPoint y: 107, distance: 4.2
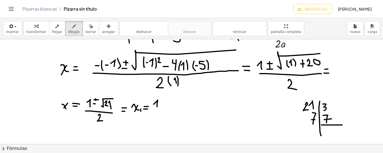
click at [157, 107] on div at bounding box center [191, 135] width 383 height 433
drag, startPoint x: 161, startPoint y: 105, endPoint x: 171, endPoint y: 105, distance: 9.8
click at [171, 105] on div at bounding box center [191, 135] width 383 height 433
drag, startPoint x: 166, startPoint y: 101, endPoint x: 166, endPoint y: 107, distance: 5.9
click at [166, 107] on div at bounding box center [191, 135] width 383 height 433
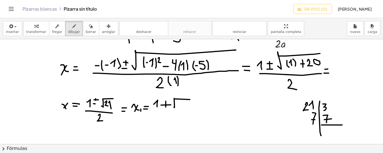
drag, startPoint x: 174, startPoint y: 107, endPoint x: 190, endPoint y: 99, distance: 17.3
click at [190, 99] on div at bounding box center [191, 135] width 383 height 433
drag, startPoint x: 179, startPoint y: 103, endPoint x: 182, endPoint y: 107, distance: 5.0
click at [182, 107] on div at bounding box center [191, 135] width 383 height 433
drag, startPoint x: 182, startPoint y: 104, endPoint x: 184, endPoint y: 108, distance: 4.2
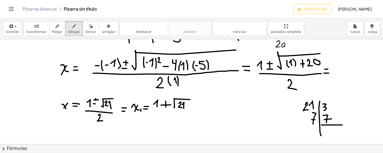
click at [184, 108] on div at bounding box center [191, 135] width 383 height 433
drag, startPoint x: 155, startPoint y: 109, endPoint x: 185, endPoint y: 112, distance: 30.1
click at [185, 112] on div at bounding box center [191, 135] width 383 height 433
drag, startPoint x: 165, startPoint y: 115, endPoint x: 171, endPoint y: 121, distance: 7.9
click at [171, 121] on div at bounding box center [191, 135] width 383 height 433
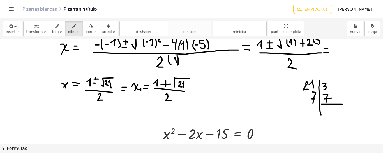
scroll to position [141, 0]
drag, startPoint x: 135, startPoint y: 102, endPoint x: 140, endPoint y: 105, distance: 5.5
click at [140, 105] on div at bounding box center [191, 114] width 383 height 433
drag, startPoint x: 140, startPoint y: 101, endPoint x: 137, endPoint y: 105, distance: 5.1
click at [137, 105] on div at bounding box center [191, 114] width 383 height 433
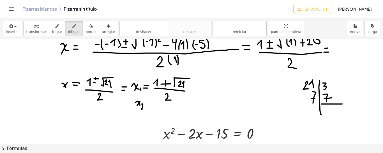
drag, startPoint x: 142, startPoint y: 104, endPoint x: 144, endPoint y: 109, distance: 5.3
click at [144, 109] on div at bounding box center [191, 114] width 383 height 433
click at [151, 103] on div at bounding box center [191, 114] width 383 height 433
drag, startPoint x: 148, startPoint y: 105, endPoint x: 151, endPoint y: 105, distance: 2.9
click at [151, 105] on div at bounding box center [191, 114] width 383 height 433
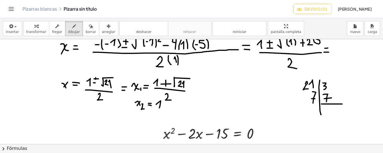
drag, startPoint x: 156, startPoint y: 104, endPoint x: 159, endPoint y: 108, distance: 4.6
click at [159, 108] on div at bounding box center [191, 114] width 383 height 433
drag, startPoint x: 164, startPoint y: 105, endPoint x: 168, endPoint y: 105, distance: 4.2
click at [168, 105] on div at bounding box center [191, 114] width 383 height 433
drag, startPoint x: 171, startPoint y: 104, endPoint x: 182, endPoint y: 99, distance: 11.5
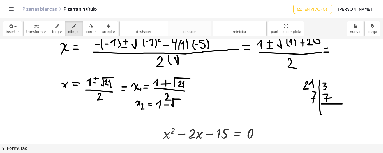
click at [182, 99] on div at bounding box center [191, 114] width 383 height 433
drag, startPoint x: 176, startPoint y: 103, endPoint x: 179, endPoint y: 107, distance: 5.0
click at [179, 107] on div at bounding box center [191, 114] width 383 height 433
drag, startPoint x: 180, startPoint y: 103, endPoint x: 181, endPoint y: 106, distance: 3.3
click at [181, 106] on div at bounding box center [191, 114] width 383 height 433
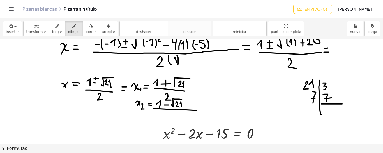
drag, startPoint x: 154, startPoint y: 108, endPoint x: 196, endPoint y: 110, distance: 42.6
click at [196, 110] on div at bounding box center [191, 114] width 383 height 433
drag, startPoint x: 168, startPoint y: 113, endPoint x: 173, endPoint y: 119, distance: 7.4
click at [173, 119] on div at bounding box center [191, 114] width 383 height 433
drag, startPoint x: 195, startPoint y: 87, endPoint x: 199, endPoint y: 87, distance: 4.2
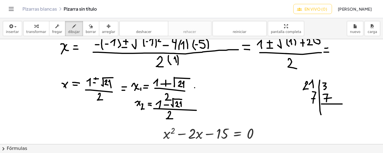
click at [199, 87] on div at bounding box center [191, 114] width 383 height 433
drag, startPoint x: 194, startPoint y: 90, endPoint x: 200, endPoint y: 90, distance: 5.9
click at [200, 90] on div at bounding box center [191, 114] width 383 height 433
drag, startPoint x: 198, startPoint y: 108, endPoint x: 202, endPoint y: 108, distance: 4.5
click at [202, 108] on div at bounding box center [191, 114] width 383 height 433
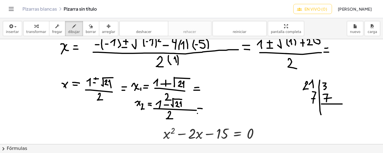
drag, startPoint x: 197, startPoint y: 113, endPoint x: 204, endPoint y: 113, distance: 6.4
click at [204, 113] on div at bounding box center [191, 114] width 383 height 433
drag, startPoint x: 204, startPoint y: 84, endPoint x: 208, endPoint y: 89, distance: 6.8
click at [208, 89] on div at bounding box center [191, 114] width 383 height 433
click at [213, 89] on div at bounding box center [191, 114] width 383 height 433
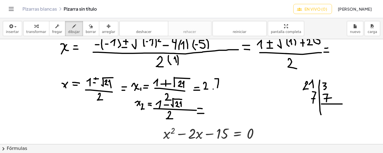
drag, startPoint x: 215, startPoint y: 78, endPoint x: 217, endPoint y: 87, distance: 9.3
click at [217, 87] on div at bounding box center [191, 114] width 383 height 433
drag, startPoint x: 216, startPoint y: 84, endPoint x: 220, endPoint y: 84, distance: 3.9
click at [220, 84] on div at bounding box center [191, 114] width 383 height 433
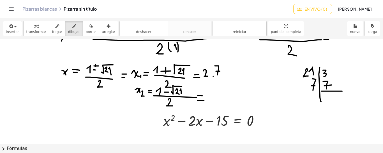
scroll to position [154, 0]
drag, startPoint x: 226, startPoint y: 66, endPoint x: 226, endPoint y: 75, distance: 8.7
click at [226, 75] on div at bounding box center [191, 101] width 383 height 433
drag, startPoint x: 207, startPoint y: 96, endPoint x: 216, endPoint y: 96, distance: 8.7
click at [216, 96] on div at bounding box center [191, 101] width 383 height 433
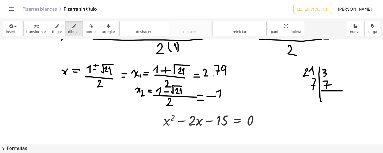
drag, startPoint x: 216, startPoint y: 92, endPoint x: 220, endPoint y: 97, distance: 6.5
click at [220, 97] on div at bounding box center [191, 101] width 383 height 433
click at [223, 98] on div at bounding box center [191, 101] width 383 height 433
drag, startPoint x: 225, startPoint y: 89, endPoint x: 230, endPoint y: 99, distance: 10.8
click at [230, 99] on div at bounding box center [191, 101] width 383 height 433
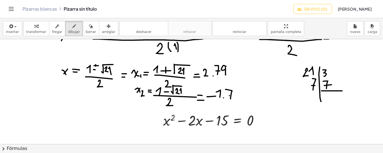
drag, startPoint x: 229, startPoint y: 95, endPoint x: 236, endPoint y: 95, distance: 6.7
click at [236, 95] on div at bounding box center [191, 101] width 383 height 433
drag, startPoint x: 243, startPoint y: 91, endPoint x: 244, endPoint y: 100, distance: 9.1
click at [244, 100] on div at bounding box center [191, 101] width 383 height 433
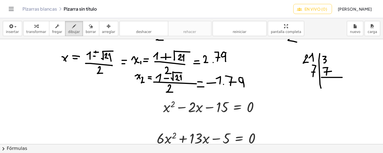
scroll to position [168, 0]
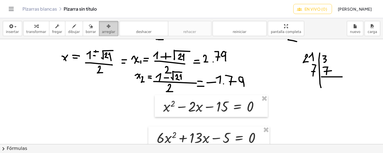
click at [103, 29] on div "button" at bounding box center [108, 26] width 13 height 7
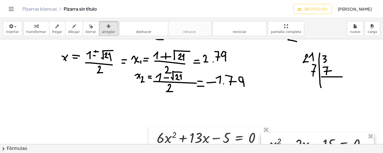
drag, startPoint x: 209, startPoint y: 106, endPoint x: 315, endPoint y: 144, distance: 112.8
click at [315, 144] on div at bounding box center [317, 144] width 113 height 22
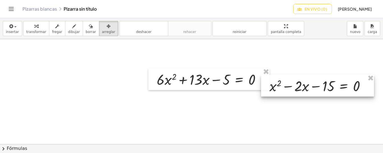
scroll to position [227, 0]
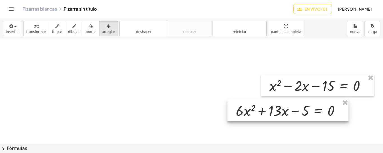
drag, startPoint x: 223, startPoint y: 79, endPoint x: 313, endPoint y: 110, distance: 96.2
click at [313, 110] on div at bounding box center [287, 111] width 121 height 22
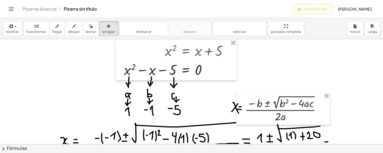
scroll to position [46, 0]
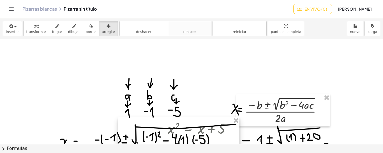
drag, startPoint x: 188, startPoint y: 66, endPoint x: 191, endPoint y: 143, distance: 76.3
click at [191, 143] on div at bounding box center [178, 137] width 121 height 41
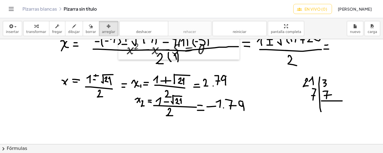
scroll to position [147, 0]
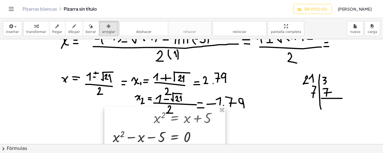
drag, startPoint x: 206, startPoint y: 49, endPoint x: 191, endPoint y: 141, distance: 93.1
click at [191, 141] on div at bounding box center [164, 127] width 121 height 41
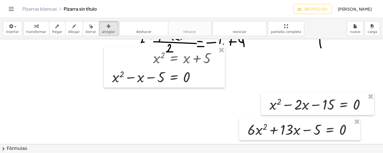
scroll to position [209, 0]
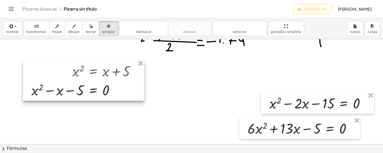
drag, startPoint x: 161, startPoint y: 73, endPoint x: 79, endPoint y: 87, distance: 83.7
click at [79, 87] on div at bounding box center [83, 80] width 121 height 41
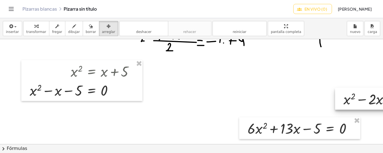
drag, startPoint x: 286, startPoint y: 101, endPoint x: 361, endPoint y: 97, distance: 74.7
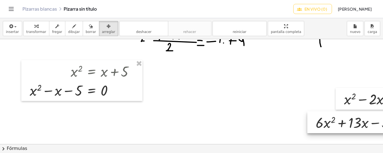
drag, startPoint x: 299, startPoint y: 127, endPoint x: 370, endPoint y: 121, distance: 72.0
click at [370, 121] on div at bounding box center [367, 123] width 121 height 22
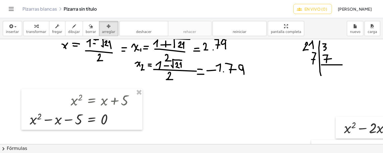
scroll to position [180, 0]
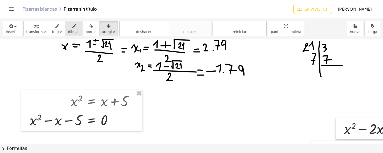
click at [70, 31] on font "dibujar" at bounding box center [74, 32] width 12 height 4
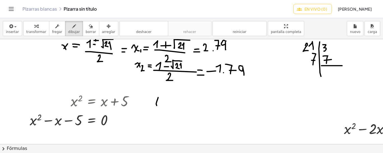
drag, startPoint x: 158, startPoint y: 97, endPoint x: 157, endPoint y: 106, distance: 8.8
click at [157, 106] on div at bounding box center [225, 76] width 450 height 433
drag, startPoint x: 160, startPoint y: 99, endPoint x: 162, endPoint y: 105, distance: 6.0
click at [162, 105] on div at bounding box center [225, 76] width 450 height 433
click at [166, 105] on div at bounding box center [225, 76] width 450 height 433
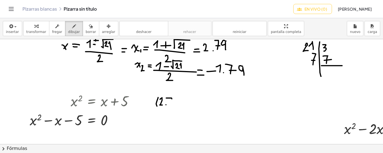
drag, startPoint x: 166, startPoint y: 98, endPoint x: 170, endPoint y: 105, distance: 8.7
click at [170, 105] on div at bounding box center [225, 76] width 450 height 433
drag, startPoint x: 169, startPoint y: 101, endPoint x: 173, endPoint y: 101, distance: 3.6
click at [173, 101] on div at bounding box center [225, 76] width 450 height 433
drag, startPoint x: 178, startPoint y: 98, endPoint x: 179, endPoint y: 106, distance: 7.6
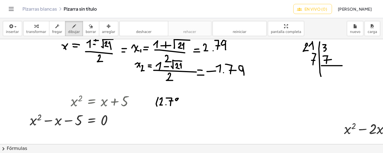
click at [179, 106] on div at bounding box center [225, 76] width 450 height 433
drag, startPoint x: 180, startPoint y: 94, endPoint x: 182, endPoint y: 105, distance: 10.6
click at [182, 105] on div at bounding box center [225, 76] width 450 height 433
drag, startPoint x: 183, startPoint y: 94, endPoint x: 186, endPoint y: 96, distance: 3.8
click at [186, 96] on div at bounding box center [225, 76] width 450 height 433
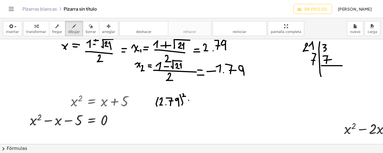
drag, startPoint x: 189, startPoint y: 100, endPoint x: 192, endPoint y: 100, distance: 3.4
click at [192, 100] on div at bounding box center [225, 76] width 450 height 433
drag, startPoint x: 198, startPoint y: 95, endPoint x: 197, endPoint y: 106, distance: 11.2
click at [197, 106] on div at bounding box center [225, 76] width 450 height 433
drag, startPoint x: 200, startPoint y: 98, endPoint x: 202, endPoint y: 104, distance: 6.2
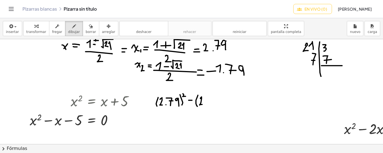
click at [202, 104] on div at bounding box center [225, 76] width 450 height 433
click at [205, 104] on div at bounding box center [225, 76] width 450 height 433
drag, startPoint x: 205, startPoint y: 98, endPoint x: 208, endPoint y: 105, distance: 7.9
click at [208, 105] on div at bounding box center [225, 76] width 450 height 433
drag, startPoint x: 207, startPoint y: 101, endPoint x: 210, endPoint y: 101, distance: 3.1
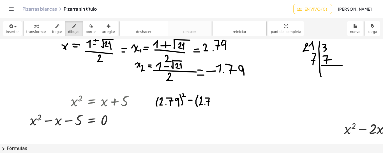
click at [210, 101] on div at bounding box center [225, 76] width 450 height 433
drag, startPoint x: 216, startPoint y: 98, endPoint x: 218, endPoint y: 106, distance: 7.7
click at [218, 106] on div at bounding box center [225, 76] width 450 height 433
drag, startPoint x: 219, startPoint y: 95, endPoint x: 220, endPoint y: 106, distance: 10.7
click at [220, 106] on div at bounding box center [225, 76] width 450 height 433
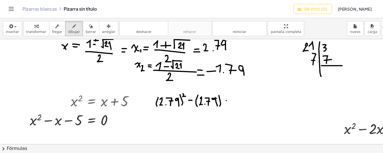
drag, startPoint x: 226, startPoint y: 100, endPoint x: 230, endPoint y: 100, distance: 3.6
click at [230, 100] on div at bounding box center [225, 76] width 450 height 433
drag, startPoint x: 239, startPoint y: 95, endPoint x: 235, endPoint y: 101, distance: 7.7
click at [235, 101] on div at bounding box center [225, 76] width 450 height 433
drag, startPoint x: 241, startPoint y: 99, endPoint x: 247, endPoint y: 99, distance: 5.6
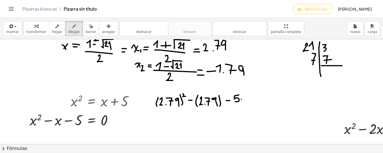
click at [247, 99] on div at bounding box center [225, 76] width 450 height 433
drag, startPoint x: 242, startPoint y: 101, endPoint x: 249, endPoint y: 101, distance: 7.0
click at [249, 101] on div at bounding box center [225, 76] width 450 height 433
click at [254, 97] on div at bounding box center [225, 76] width 450 height 433
drag, startPoint x: 157, startPoint y: 111, endPoint x: 156, endPoint y: 120, distance: 9.0
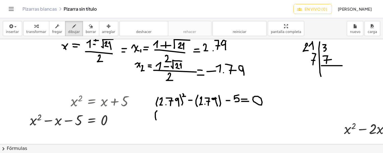
click at [156, 120] on div at bounding box center [225, 76] width 450 height 433
drag, startPoint x: 160, startPoint y: 116, endPoint x: 163, endPoint y: 116, distance: 3.1
click at [163, 116] on div at bounding box center [225, 76] width 450 height 433
drag, startPoint x: 165, startPoint y: 112, endPoint x: 165, endPoint y: 120, distance: 8.1
click at [165, 120] on div at bounding box center [225, 76] width 450 height 433
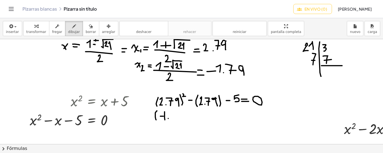
click at [168, 118] on div at bounding box center [225, 76] width 450 height 433
drag, startPoint x: 170, startPoint y: 111, endPoint x: 172, endPoint y: 119, distance: 7.5
click at [172, 119] on div at bounding box center [225, 76] width 450 height 433
drag, startPoint x: 170, startPoint y: 114, endPoint x: 174, endPoint y: 114, distance: 3.6
click at [174, 114] on div at bounding box center [225, 76] width 450 height 433
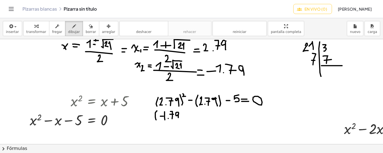
drag, startPoint x: 179, startPoint y: 112, endPoint x: 178, endPoint y: 118, distance: 5.6
click at [178, 118] on div at bounding box center [225, 76] width 450 height 433
drag, startPoint x: 182, startPoint y: 109, endPoint x: 182, endPoint y: 120, distance: 10.9
click at [182, 120] on div at bounding box center [225, 76] width 450 height 433
drag, startPoint x: 185, startPoint y: 109, endPoint x: 188, endPoint y: 112, distance: 4.4
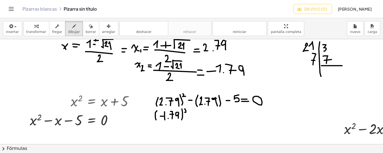
click at [188, 112] on div at bounding box center [225, 76] width 450 height 433
click at [195, 117] on div at bounding box center [225, 76] width 450 height 433
drag, startPoint x: 198, startPoint y: 113, endPoint x: 200, endPoint y: 121, distance: 8.9
click at [200, 121] on div at bounding box center [225, 76] width 450 height 433
drag, startPoint x: 202, startPoint y: 117, endPoint x: 204, endPoint y: 121, distance: 3.9
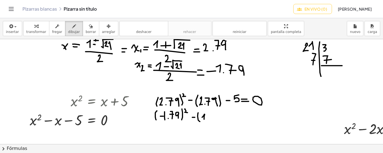
click at [204, 121] on div at bounding box center [225, 76] width 450 height 433
click at [207, 121] on div at bounding box center [225, 76] width 450 height 433
drag, startPoint x: 209, startPoint y: 115, endPoint x: 211, endPoint y: 124, distance: 10.1
click at [211, 124] on div at bounding box center [225, 76] width 450 height 433
drag, startPoint x: 210, startPoint y: 119, endPoint x: 214, endPoint y: 119, distance: 4.2
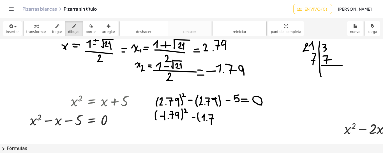
click at [214, 119] on div at bounding box center [225, 76] width 450 height 433
drag, startPoint x: 221, startPoint y: 113, endPoint x: 222, endPoint y: 119, distance: 6.5
click at [222, 119] on div at bounding box center [225, 76] width 450 height 433
drag, startPoint x: 223, startPoint y: 111, endPoint x: 224, endPoint y: 121, distance: 10.5
click at [224, 121] on div at bounding box center [225, 76] width 450 height 433
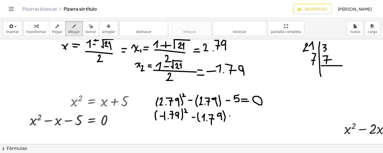
drag, startPoint x: 230, startPoint y: 116, endPoint x: 233, endPoint y: 116, distance: 3.4
click at [233, 116] on div at bounding box center [225, 76] width 450 height 433
drag, startPoint x: 239, startPoint y: 112, endPoint x: 237, endPoint y: 119, distance: 6.9
click at [237, 119] on div at bounding box center [225, 76] width 450 height 433
click at [245, 114] on div at bounding box center [225, 76] width 450 height 433
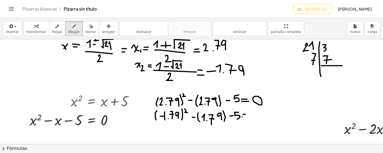
drag, startPoint x: 242, startPoint y: 117, endPoint x: 252, endPoint y: 116, distance: 9.8
click at [252, 116] on div at bounding box center [225, 76] width 450 height 433
click at [258, 112] on div at bounding box center [225, 76] width 450 height 433
click at [201, 117] on div at bounding box center [225, 76] width 450 height 433
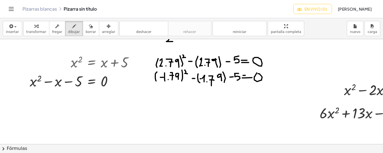
scroll to position [236, 0]
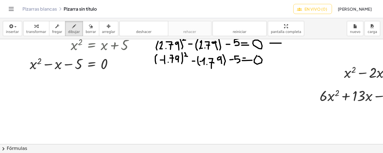
drag, startPoint x: 270, startPoint y: 43, endPoint x: 276, endPoint y: 43, distance: 6.5
click at [276, 43] on div at bounding box center [225, 19] width 450 height 433
drag, startPoint x: 271, startPoint y: 45, endPoint x: 278, endPoint y: 45, distance: 7.0
click at [278, 45] on div at bounding box center [225, 19] width 450 height 433
click at [287, 42] on div at bounding box center [225, 19] width 450 height 433
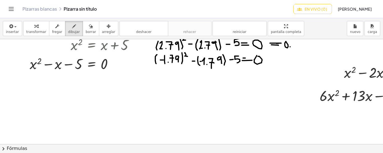
click at [290, 47] on div at bounding box center [225, 19] width 450 height 433
click at [296, 41] on div at bounding box center [225, 19] width 450 height 433
click at [302, 41] on div at bounding box center [225, 19] width 450 height 433
drag, startPoint x: 311, startPoint y: 41, endPoint x: 312, endPoint y: 48, distance: 6.3
click at [312, 48] on div at bounding box center [225, 19] width 450 height 433
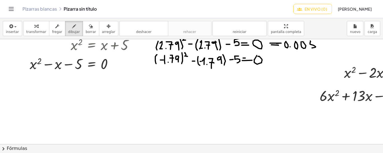
drag, startPoint x: 310, startPoint y: 41, endPoint x: 316, endPoint y: 41, distance: 5.6
click at [316, 41] on div at bounding box center [225, 19] width 450 height 433
drag, startPoint x: 321, startPoint y: 42, endPoint x: 321, endPoint y: 49, distance: 7.0
click at [321, 49] on div at bounding box center [225, 19] width 450 height 433
drag, startPoint x: 272, startPoint y: 57, endPoint x: 277, endPoint y: 57, distance: 4.8
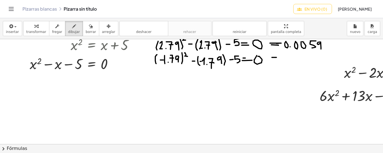
click at [277, 57] on div at bounding box center [225, 19] width 450 height 433
drag, startPoint x: 271, startPoint y: 61, endPoint x: 280, endPoint y: 61, distance: 9.0
click at [280, 61] on div at bounding box center [225, 19] width 450 height 433
drag, startPoint x: 277, startPoint y: 40, endPoint x: 273, endPoint y: 48, distance: 9.3
click at [273, 48] on div at bounding box center [225, 19] width 450 height 433
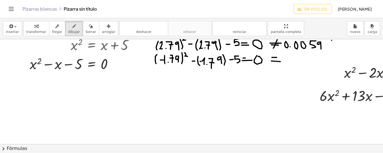
drag, startPoint x: 332, startPoint y: 40, endPoint x: 328, endPoint y: 46, distance: 7.2
click at [328, 46] on div at bounding box center [225, 19] width 450 height 433
drag, startPoint x: 326, startPoint y: 41, endPoint x: 335, endPoint y: 46, distance: 9.8
click at [335, 46] on div at bounding box center [225, 19] width 450 height 433
drag, startPoint x: 276, startPoint y: 55, endPoint x: 274, endPoint y: 64, distance: 9.2
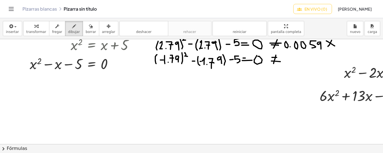
click at [274, 64] on div at bounding box center [225, 19] width 450 height 433
drag, startPoint x: 307, startPoint y: 57, endPoint x: 301, endPoint y: 62, distance: 7.4
click at [301, 62] on div at bounding box center [225, 19] width 450 height 433
drag, startPoint x: 300, startPoint y: 55, endPoint x: 308, endPoint y: 62, distance: 10.7
click at [308, 62] on div at bounding box center [225, 19] width 450 height 433
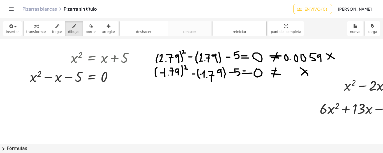
scroll to position [223, 0]
drag, startPoint x: 361, startPoint y: 87, endPoint x: 332, endPoint y: 92, distance: 30.1
click at [332, 92] on div at bounding box center [225, 80] width 450 height 528
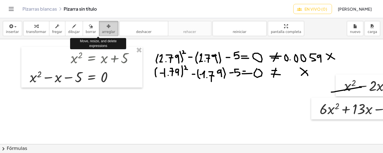
click at [103, 32] on font "arreglar" at bounding box center [108, 32] width 13 height 4
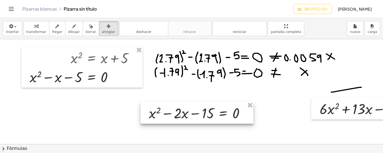
drag, startPoint x: 358, startPoint y: 84, endPoint x: 163, endPoint y: 112, distance: 197.3
click at [163, 112] on div at bounding box center [196, 113] width 113 height 22
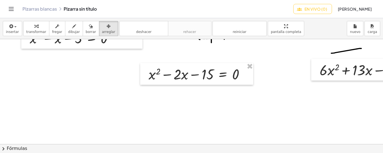
scroll to position [263, 0]
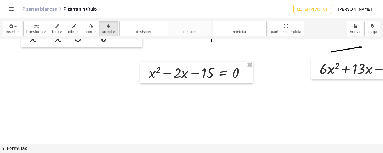
click at [265, 109] on div at bounding box center [225, 40] width 450 height 528
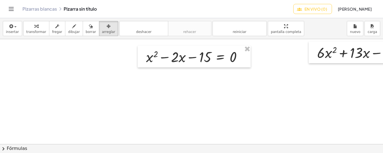
scroll to position [279, 3]
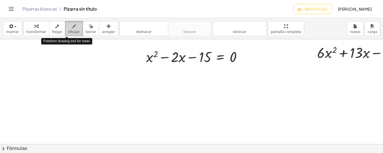
click at [70, 25] on div "button" at bounding box center [74, 26] width 12 height 7
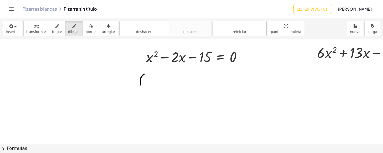
drag, startPoint x: 144, startPoint y: 74, endPoint x: 141, endPoint y: 85, distance: 11.4
click at [141, 85] on div at bounding box center [222, 24] width 450 height 528
drag, startPoint x: 186, startPoint y: 74, endPoint x: 188, endPoint y: 86, distance: 12.4
click at [188, 86] on div at bounding box center [222, 24] width 450 height 528
drag, startPoint x: 196, startPoint y: 74, endPoint x: 198, endPoint y: 85, distance: 10.9
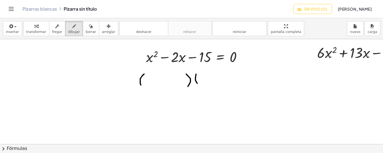
click at [198, 85] on div at bounding box center [222, 24] width 450 height 528
drag, startPoint x: 240, startPoint y: 71, endPoint x: 243, endPoint y: 82, distance: 12.1
click at [243, 82] on div at bounding box center [222, 24] width 450 height 528
drag, startPoint x: 250, startPoint y: 77, endPoint x: 258, endPoint y: 77, distance: 7.6
click at [258, 77] on div at bounding box center [222, 24] width 450 height 528
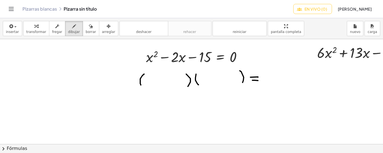
drag, startPoint x: 252, startPoint y: 80, endPoint x: 258, endPoint y: 80, distance: 5.9
click at [258, 80] on div at bounding box center [222, 24] width 450 height 528
click at [266, 73] on div at bounding box center [222, 24] width 450 height 528
drag, startPoint x: 187, startPoint y: 51, endPoint x: 187, endPoint y: 56, distance: 4.2
click at [187, 56] on div at bounding box center [222, 24] width 450 height 528
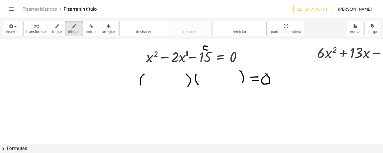
drag, startPoint x: 207, startPoint y: 46, endPoint x: 208, endPoint y: 50, distance: 3.7
click at [208, 50] on div at bounding box center [222, 24] width 450 height 528
drag, startPoint x: 17, startPoint y: 49, endPoint x: 23, endPoint y: 54, distance: 7.2
click at [23, 54] on div at bounding box center [222, 24] width 450 height 528
drag, startPoint x: 22, startPoint y: 48, endPoint x: 19, endPoint y: 53, distance: 6.1
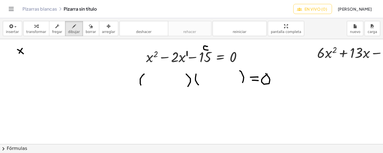
click at [19, 53] on div at bounding box center [222, 24] width 450 height 528
click at [30, 51] on div at bounding box center [222, 24] width 450 height 528
drag, startPoint x: 33, startPoint y: 49, endPoint x: 38, endPoint y: 55, distance: 7.3
click at [38, 55] on div at bounding box center [222, 24] width 450 height 528
drag, startPoint x: 38, startPoint y: 50, endPoint x: 33, endPoint y: 55, distance: 6.9
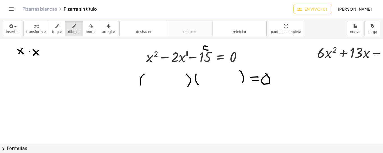
click at [33, 55] on div at bounding box center [222, 24] width 450 height 528
drag, startPoint x: 42, startPoint y: 51, endPoint x: 46, endPoint y: 51, distance: 3.9
click at [46, 51] on div at bounding box center [222, 24] width 450 height 528
click at [45, 54] on div at bounding box center [222, 24] width 450 height 528
click at [24, 45] on div at bounding box center [222, 24] width 450 height 528
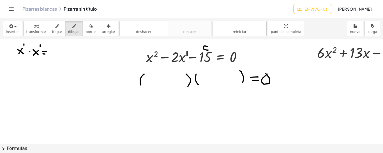
drag, startPoint x: 40, startPoint y: 45, endPoint x: 40, endPoint y: 48, distance: 3.7
click at [40, 48] on div at bounding box center [222, 24] width 450 height 528
drag, startPoint x: 52, startPoint y: 49, endPoint x: 57, endPoint y: 54, distance: 7.0
click at [57, 54] on div at bounding box center [222, 24] width 450 height 528
drag, startPoint x: 55, startPoint y: 49, endPoint x: 52, endPoint y: 54, distance: 5.3
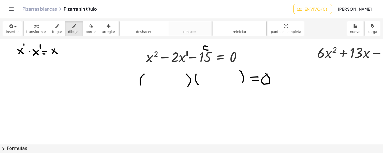
click at [52, 54] on div at bounding box center [222, 24] width 450 height 528
drag, startPoint x: 57, startPoint y: 43, endPoint x: 59, endPoint y: 46, distance: 3.4
click at [59, 46] on div at bounding box center [222, 24] width 450 height 528
drag, startPoint x: 151, startPoint y: 77, endPoint x: 147, endPoint y: 82, distance: 6.8
click at [147, 82] on div at bounding box center [222, 24] width 450 height 528
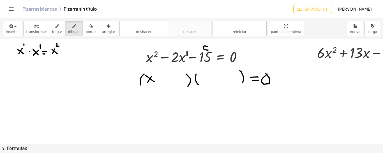
drag, startPoint x: 146, startPoint y: 75, endPoint x: 154, endPoint y: 82, distance: 10.7
click at [154, 82] on div at bounding box center [222, 24] width 450 height 528
drag, startPoint x: 158, startPoint y: 77, endPoint x: 162, endPoint y: 77, distance: 4.8
click at [162, 77] on div at bounding box center [222, 24] width 450 height 528
drag, startPoint x: 213, startPoint y: 75, endPoint x: 207, endPoint y: 83, distance: 9.6
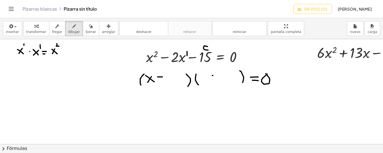
click at [207, 83] on div at bounding box center [222, 24] width 450 height 528
drag, startPoint x: 204, startPoint y: 76, endPoint x: 212, endPoint y: 82, distance: 9.5
click at [212, 82] on div at bounding box center [222, 24] width 450 height 528
drag, startPoint x: 213, startPoint y: 79, endPoint x: 218, endPoint y: 79, distance: 4.5
click at [218, 79] on div at bounding box center [222, 24] width 450 height 528
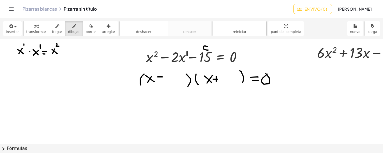
drag, startPoint x: 216, startPoint y: 76, endPoint x: 216, endPoint y: 82, distance: 5.6
click at [216, 82] on div at bounding box center [222, 24] width 450 height 528
drag, startPoint x: 177, startPoint y: 73, endPoint x: 173, endPoint y: 83, distance: 10.6
click at [173, 83] on div at bounding box center [222, 24] width 450 height 528
drag, startPoint x: 225, startPoint y: 75, endPoint x: 224, endPoint y: 82, distance: 7.6
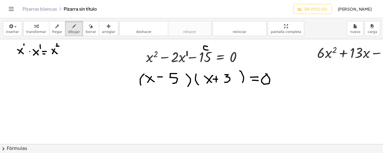
click at [224, 82] on div at bounding box center [222, 24] width 450 height 528
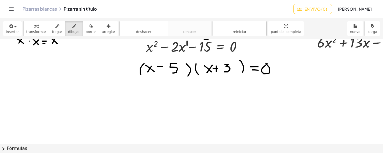
scroll to position [290, 3]
drag, startPoint x: 149, startPoint y: 87, endPoint x: 145, endPoint y: 94, distance: 8.3
click at [145, 94] on div at bounding box center [222, 13] width 450 height 528
drag, startPoint x: 144, startPoint y: 87, endPoint x: 152, endPoint y: 94, distance: 11.1
click at [152, 94] on div at bounding box center [222, 13] width 450 height 528
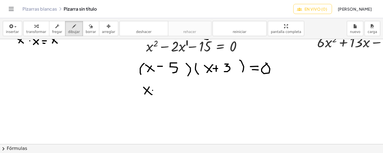
drag, startPoint x: 153, startPoint y: 90, endPoint x: 158, endPoint y: 90, distance: 5.6
click at [158, 90] on div at bounding box center [222, 13] width 450 height 528
drag, startPoint x: 165, startPoint y: 85, endPoint x: 165, endPoint y: 93, distance: 8.1
click at [165, 93] on div at bounding box center [222, 13] width 450 height 528
drag, startPoint x: 172, startPoint y: 87, endPoint x: 178, endPoint y: 87, distance: 6.4
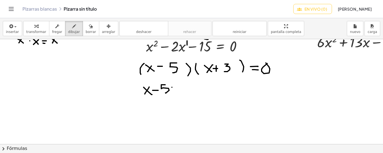
click at [178, 87] on div at bounding box center [222, 13] width 450 height 528
drag, startPoint x: 174, startPoint y: 90, endPoint x: 178, endPoint y: 90, distance: 4.2
click at [178, 90] on div at bounding box center [222, 13] width 450 height 528
click at [186, 84] on div at bounding box center [222, 13] width 450 height 528
drag, startPoint x: 225, startPoint y: 84, endPoint x: 222, endPoint y: 90, distance: 6.5
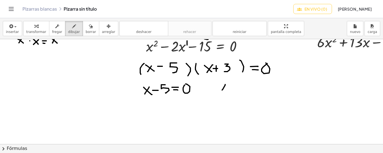
click at [222, 90] on div at bounding box center [222, 13] width 450 height 528
drag, startPoint x: 221, startPoint y: 84, endPoint x: 225, endPoint y: 89, distance: 6.1
click at [225, 89] on div at bounding box center [222, 13] width 450 height 528
drag, startPoint x: 231, startPoint y: 87, endPoint x: 235, endPoint y: 87, distance: 4.2
click at [235, 87] on div at bounding box center [222, 13] width 450 height 528
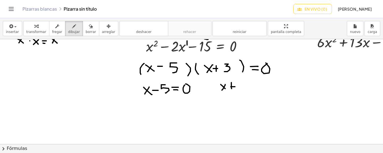
drag, startPoint x: 231, startPoint y: 82, endPoint x: 232, endPoint y: 90, distance: 7.3
click at [232, 90] on div at bounding box center [222, 13] width 450 height 528
drag, startPoint x: 237, startPoint y: 80, endPoint x: 239, endPoint y: 87, distance: 6.9
click at [239, 87] on div at bounding box center [222, 13] width 450 height 528
drag, startPoint x: 243, startPoint y: 84, endPoint x: 246, endPoint y: 84, distance: 2.9
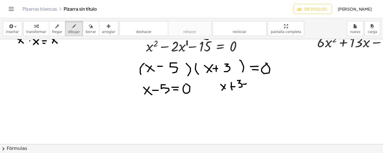
click at [246, 84] on div at bounding box center [222, 13] width 450 height 528
click at [247, 86] on div at bounding box center [222, 13] width 450 height 528
click at [252, 82] on div at bounding box center [222, 13] width 450 height 528
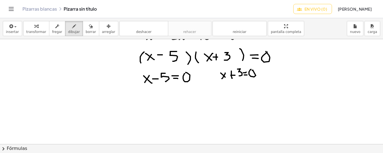
scroll to position [304, 3]
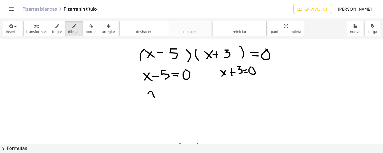
drag, startPoint x: 148, startPoint y: 93, endPoint x: 156, endPoint y: 98, distance: 9.1
drag, startPoint x: 154, startPoint y: 91, endPoint x: 151, endPoint y: 99, distance: 8.8
drag, startPoint x: 159, startPoint y: 94, endPoint x: 163, endPoint y: 94, distance: 4.2
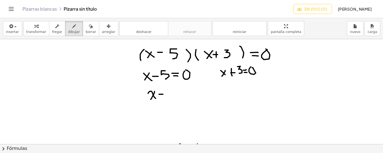
drag, startPoint x: 160, startPoint y: 97, endPoint x: 165, endPoint y: 97, distance: 5.3
drag, startPoint x: 178, startPoint y: 89, endPoint x: 174, endPoint y: 96, distance: 8.9
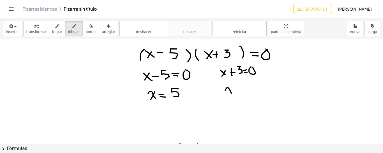
drag, startPoint x: 225, startPoint y: 90, endPoint x: 234, endPoint y: 94, distance: 9.2
drag, startPoint x: 232, startPoint y: 86, endPoint x: 227, endPoint y: 93, distance: 8.4
drag, startPoint x: 236, startPoint y: 88, endPoint x: 240, endPoint y: 88, distance: 4.2
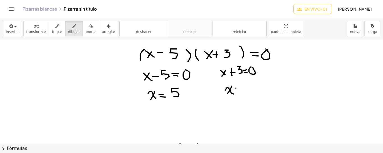
drag, startPoint x: 236, startPoint y: 90, endPoint x: 241, endPoint y: 90, distance: 4.8
drag, startPoint x: 244, startPoint y: 89, endPoint x: 248, endPoint y: 89, distance: 3.9
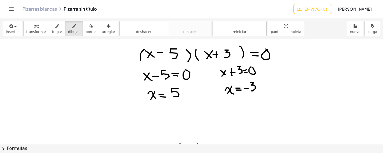
drag, startPoint x: 250, startPoint y: 82, endPoint x: 251, endPoint y: 91, distance: 8.8
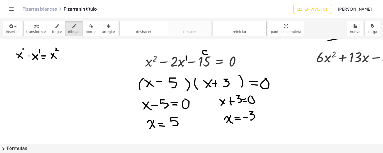
scroll to position [274, 4]
drag, startPoint x: 163, startPoint y: 131, endPoint x: 194, endPoint y: 137, distance: 31.4
click at [194, 137] on div at bounding box center [221, 29] width 450 height 528
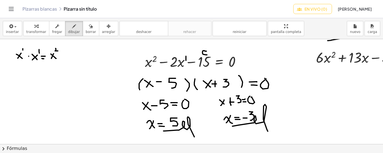
drag, startPoint x: 232, startPoint y: 126, endPoint x: 268, endPoint y: 131, distance: 35.7
click at [268, 131] on div at bounding box center [221, 29] width 450 height 528
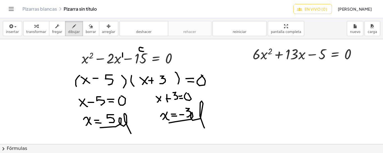
scroll to position [278, 71]
click at [255, 56] on div at bounding box center [158, 25] width 450 height 528
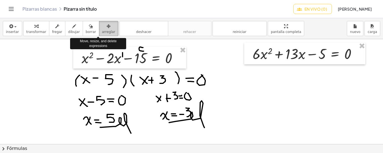
click at [104, 27] on div "button" at bounding box center [108, 26] width 13 height 7
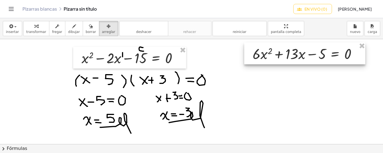
click at [253, 55] on div at bounding box center [304, 54] width 121 height 22
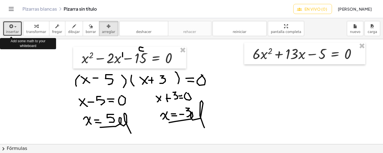
click at [10, 24] on icon "button" at bounding box center [10, 26] width 5 height 7
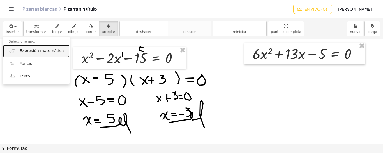
click at [34, 51] on font "Expresión matemática" at bounding box center [42, 51] width 44 height 4
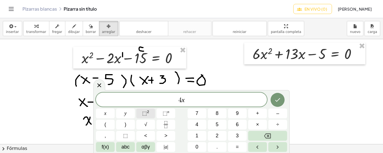
click at [145, 116] on span "⬚" at bounding box center [144, 114] width 5 height 6
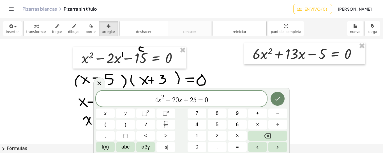
click at [276, 98] on icon "Hecho" at bounding box center [277, 99] width 7 height 7
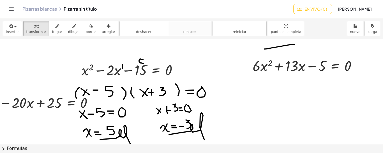
scroll to position [266, 71]
drag, startPoint x: 52, startPoint y: 101, endPoint x: 28, endPoint y: 86, distance: 28.3
click at [28, 86] on div "x 2 = + x + 5 + x 2 − x = + x − x + 6 + x 2 − x − 6 = + x − x + 6 − 6 + x 2 − x…" at bounding box center [158, 37] width 450 height 528
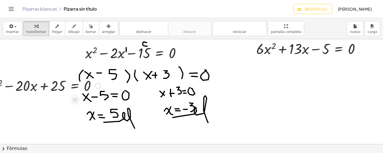
scroll to position [283, 31]
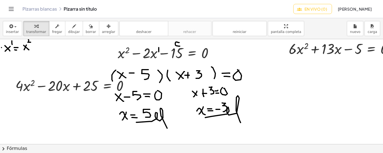
click at [39, 71] on div at bounding box center [194, 20] width 450 height 528
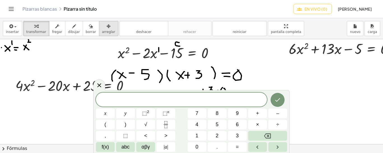
click at [107, 27] on icon "button" at bounding box center [109, 26] width 4 height 7
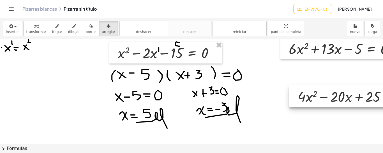
drag, startPoint x: 59, startPoint y: 87, endPoint x: 348, endPoint y: 98, distance: 290.1
click at [348, 98] on div at bounding box center [354, 97] width 130 height 22
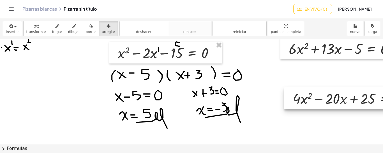
drag, startPoint x: 331, startPoint y: 103, endPoint x: 316, endPoint y: 105, distance: 14.4
click at [316, 105] on div at bounding box center [349, 98] width 130 height 22
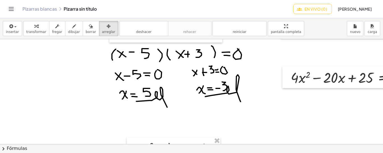
scroll to position [304, 81]
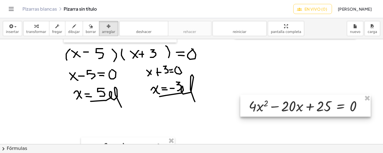
drag, startPoint x: 309, startPoint y: 87, endPoint x: 312, endPoint y: 116, distance: 28.8
click at [312, 116] on div at bounding box center [305, 106] width 130 height 22
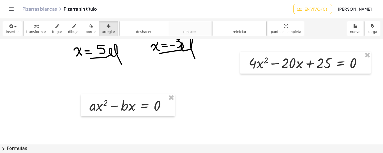
scroll to position [350, 81]
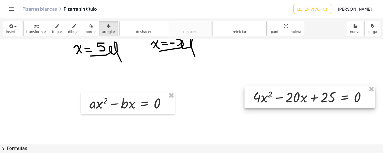
drag, startPoint x: 290, startPoint y: 70, endPoint x: 295, endPoint y: 107, distance: 36.7
click at [295, 107] on div at bounding box center [309, 97] width 130 height 22
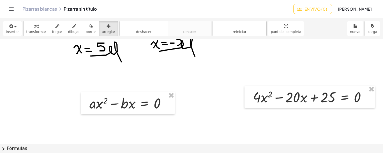
scroll to position [393, 81]
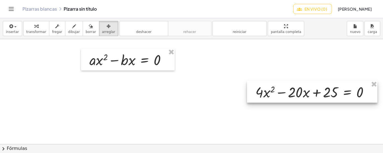
drag, startPoint x: 276, startPoint y: 61, endPoint x: 279, endPoint y: 100, distance: 39.1
click at [279, 100] on div at bounding box center [312, 92] width 130 height 22
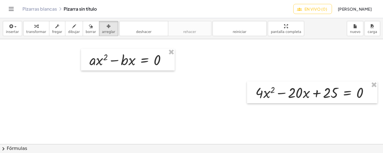
scroll to position [433, 81]
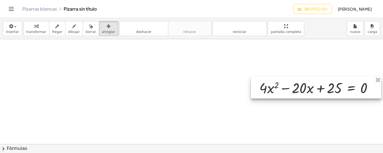
drag, startPoint x: 281, startPoint y: 61, endPoint x: 285, endPoint y: 99, distance: 38.9
click at [285, 99] on div at bounding box center [316, 88] width 130 height 22
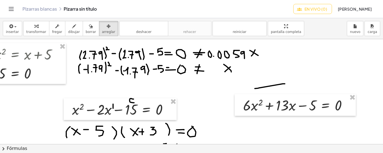
scroll to position [227, 81]
click at [179, 55] on div at bounding box center [152, 130] width 459 height 634
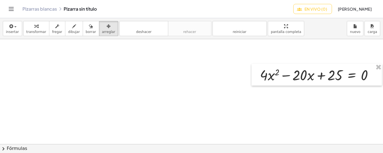
scroll to position [450, 81]
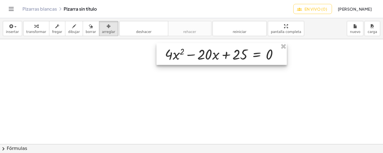
drag, startPoint x: 291, startPoint y: 68, endPoint x: 196, endPoint y: 47, distance: 97.2
click at [196, 47] on div at bounding box center [221, 54] width 130 height 22
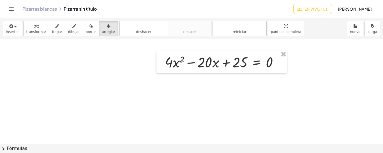
scroll to position [442, 81]
click at [72, 27] on icon "button" at bounding box center [74, 26] width 4 height 7
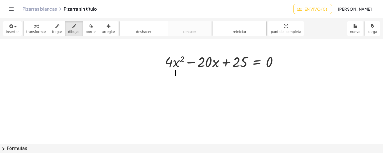
drag, startPoint x: 171, startPoint y: 70, endPoint x: 171, endPoint y: 75, distance: 5.6
drag, startPoint x: 170, startPoint y: 74, endPoint x: 172, endPoint y: 75, distance: 2.9
drag, startPoint x: 207, startPoint y: 69, endPoint x: 207, endPoint y: 73, distance: 4.8
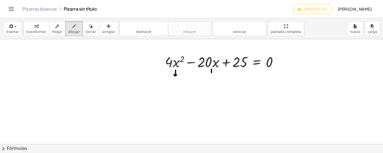
drag, startPoint x: 204, startPoint y: 73, endPoint x: 209, endPoint y: 74, distance: 5.3
drag, startPoint x: 234, startPoint y: 68, endPoint x: 234, endPoint y: 74, distance: 6.7
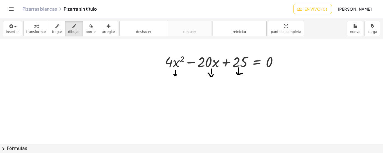
drag, startPoint x: 232, startPoint y: 72, endPoint x: 238, endPoint y: 73, distance: 5.7
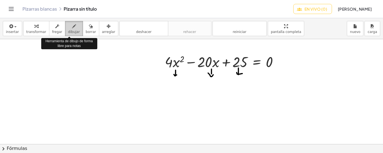
click at [68, 31] on font "dibujar" at bounding box center [74, 32] width 12 height 4
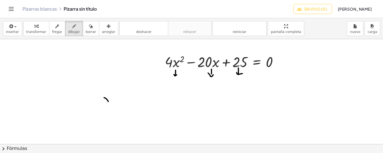
drag, startPoint x: 100, startPoint y: 97, endPoint x: 105, endPoint y: 103, distance: 7.5
drag, startPoint x: 104, startPoint y: 96, endPoint x: 100, endPoint y: 104, distance: 9.0
drag, startPoint x: 107, startPoint y: 97, endPoint x: 110, endPoint y: 98, distance: 2.8
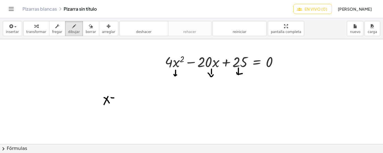
drag, startPoint x: 107, startPoint y: 101, endPoint x: 111, endPoint y: 101, distance: 4.2
drag, startPoint x: 117, startPoint y: 98, endPoint x: 122, endPoint y: 98, distance: 4.8
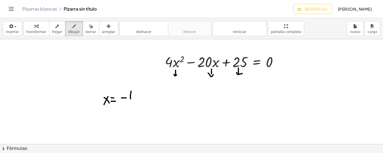
drag, startPoint x: 127, startPoint y: 91, endPoint x: 127, endPoint y: 99, distance: 8.1
drag, startPoint x: 131, startPoint y: 96, endPoint x: 135, endPoint y: 96, distance: 3.9
drag, startPoint x: 136, startPoint y: 93, endPoint x: 140, endPoint y: 99, distance: 7.7
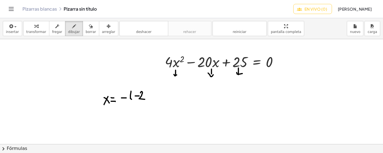
drag, startPoint x: 149, startPoint y: 89, endPoint x: 152, endPoint y: 98, distance: 9.2
drag, startPoint x: 158, startPoint y: 89, endPoint x: 158, endPoint y: 93, distance: 4.5
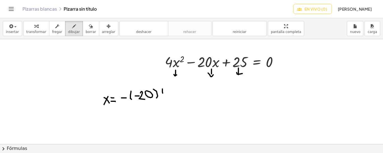
drag, startPoint x: 157, startPoint y: 91, endPoint x: 161, endPoint y: 91, distance: 4.2
drag, startPoint x: 157, startPoint y: 95, endPoint x: 162, endPoint y: 95, distance: 4.8
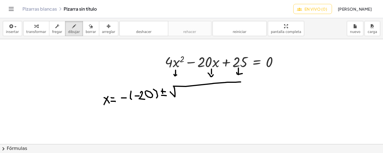
drag, startPoint x: 166, startPoint y: 91, endPoint x: 236, endPoint y: 82, distance: 71.0
drag, startPoint x: 176, startPoint y: 89, endPoint x: 176, endPoint y: 96, distance: 7.3
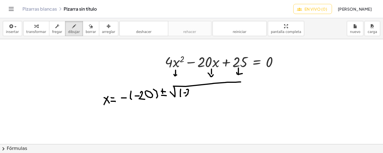
drag, startPoint x: 182, startPoint y: 89, endPoint x: 185, endPoint y: 96, distance: 6.9
drag, startPoint x: 191, startPoint y: 88, endPoint x: 192, endPoint y: 96, distance: 7.9
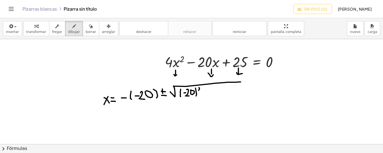
drag, startPoint x: 202, startPoint y: 91, endPoint x: 205, endPoint y: 91, distance: 3.9
drag, startPoint x: 210, startPoint y: 87, endPoint x: 214, endPoint y: 90, distance: 5.3
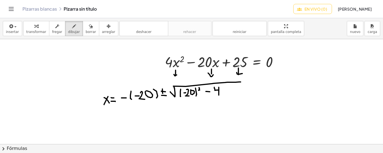
drag, startPoint x: 214, startPoint y: 87, endPoint x: 214, endPoint y: 95, distance: 8.4
drag, startPoint x: 218, startPoint y: 89, endPoint x: 218, endPoint y: 96, distance: 7.1
drag, startPoint x: 221, startPoint y: 88, endPoint x: 226, endPoint y: 90, distance: 5.4
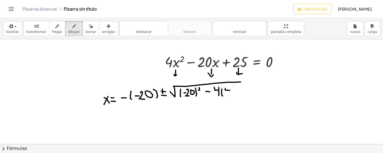
drag, startPoint x: 225, startPoint y: 87, endPoint x: 226, endPoint y: 94, distance: 6.2
drag, startPoint x: 228, startPoint y: 86, endPoint x: 228, endPoint y: 95, distance: 9.5
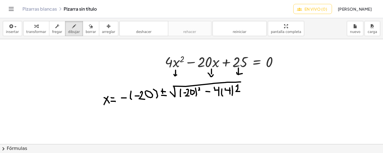
drag, startPoint x: 232, startPoint y: 86, endPoint x: 235, endPoint y: 91, distance: 6.2
drag, startPoint x: 240, startPoint y: 85, endPoint x: 239, endPoint y: 90, distance: 5.1
drag, startPoint x: 230, startPoint y: 85, endPoint x: 231, endPoint y: 91, distance: 6.2
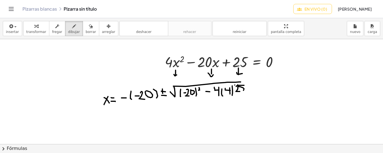
drag, startPoint x: 241, startPoint y: 83, endPoint x: 242, endPoint y: 89, distance: 6.8
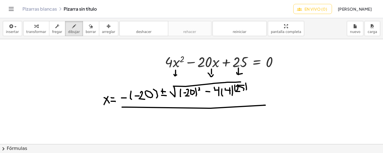
drag, startPoint x: 118, startPoint y: 107, endPoint x: 259, endPoint y: 105, distance: 141.6
drag, startPoint x: 178, startPoint y: 114, endPoint x: 182, endPoint y: 118, distance: 5.4
drag, startPoint x: 183, startPoint y: 111, endPoint x: 186, endPoint y: 117, distance: 6.2
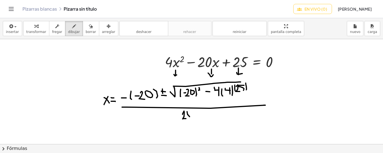
drag, startPoint x: 188, startPoint y: 112, endPoint x: 191, endPoint y: 114, distance: 3.9
drag, startPoint x: 191, startPoint y: 112, endPoint x: 191, endPoint y: 117, distance: 5.3
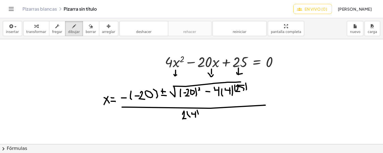
drag, startPoint x: 193, startPoint y: 110, endPoint x: 194, endPoint y: 115, distance: 5.2
drag, startPoint x: 265, startPoint y: 101, endPoint x: 268, endPoint y: 101, distance: 3.1
drag, startPoint x: 265, startPoint y: 104, endPoint x: 269, endPoint y: 104, distance: 3.4
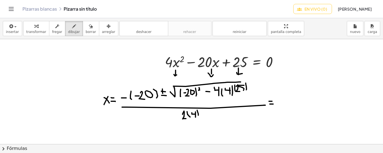
drag, startPoint x: 278, startPoint y: 102, endPoint x: 351, endPoint y: 101, distance: 73.2
drag, startPoint x: 336, startPoint y: 92, endPoint x: 341, endPoint y: 91, distance: 5.9
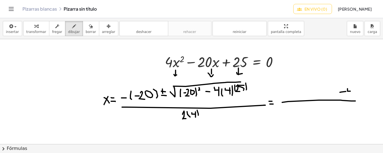
drag, startPoint x: 343, startPoint y: 88, endPoint x: 346, endPoint y: 91, distance: 3.8
drag, startPoint x: 346, startPoint y: 88, endPoint x: 346, endPoint y: 93, distance: 5.3
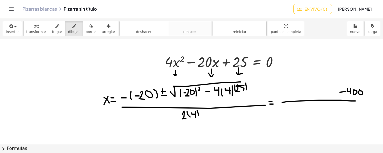
drag, startPoint x: 350, startPoint y: 100, endPoint x: 364, endPoint y: 101, distance: 13.2
drag, startPoint x: 313, startPoint y: 89, endPoint x: 316, endPoint y: 92, distance: 4.8
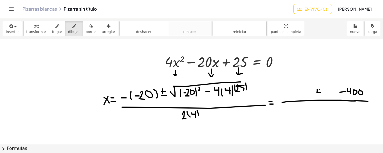
drag, startPoint x: 315, startPoint y: 89, endPoint x: 316, endPoint y: 96, distance: 7.3
drag, startPoint x: 307, startPoint y: 91, endPoint x: 365, endPoint y: 83, distance: 58.3
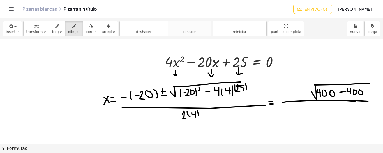
drag, startPoint x: 327, startPoint y: 87, endPoint x: 315, endPoint y: 102, distance: 18.9
drag, startPoint x: 359, startPoint y: 86, endPoint x: 348, endPoint y: 98, distance: 16.5
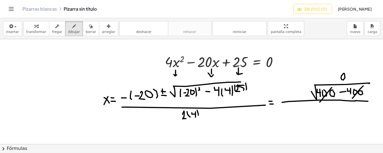
drag, startPoint x: 278, startPoint y: 94, endPoint x: 283, endPoint y: 98, distance: 6.1
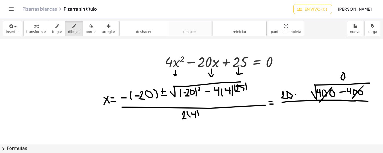
drag, startPoint x: 292, startPoint y: 90, endPoint x: 293, endPoint y: 96, distance: 6.2
drag, startPoint x: 290, startPoint y: 97, endPoint x: 296, endPoint y: 97, distance: 5.9
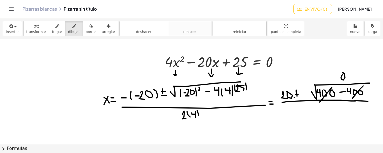
drag, startPoint x: 366, startPoint y: 95, endPoint x: 370, endPoint y: 96, distance: 4.2
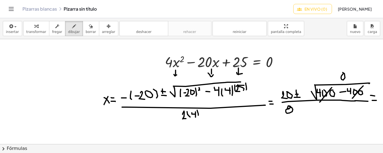
drag, startPoint x: 368, startPoint y: 100, endPoint x: 372, endPoint y: 100, distance: 4.2
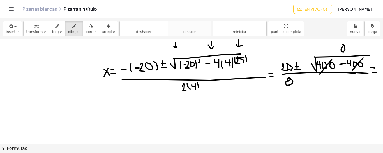
scroll to position [470, 81]
drag, startPoint x: 104, startPoint y: 107, endPoint x: 111, endPoint y: 114, distance: 9.7
drag, startPoint x: 108, startPoint y: 108, endPoint x: 103, endPoint y: 118, distance: 11.5
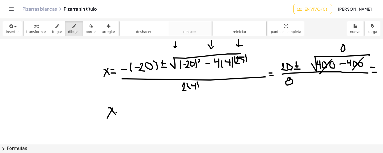
drag, startPoint x: 112, startPoint y: 112, endPoint x: 117, endPoint y: 112, distance: 4.8
drag, startPoint x: 114, startPoint y: 114, endPoint x: 120, endPoint y: 114, distance: 6.5
drag, startPoint x: 126, startPoint y: 109, endPoint x: 129, endPoint y: 113, distance: 5.2
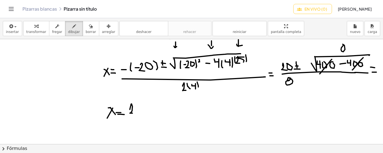
drag, startPoint x: 126, startPoint y: 116, endPoint x: 139, endPoint y: 117, distance: 12.9
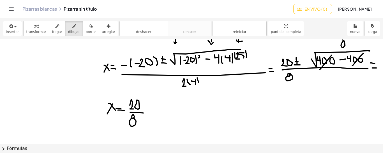
scroll to position [475, 81]
drag, startPoint x: 144, startPoint y: 107, endPoint x: 147, endPoint y: 107, distance: 2.8
drag, startPoint x: 144, startPoint y: 112, endPoint x: 149, endPoint y: 112, distance: 5.1
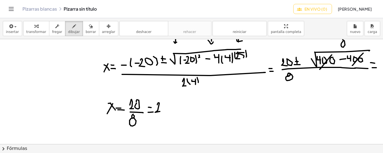
drag, startPoint x: 153, startPoint y: 104, endPoint x: 157, endPoint y: 111, distance: 7.8
drag, startPoint x: 173, startPoint y: 104, endPoint x: 169, endPoint y: 112, distance: 8.8
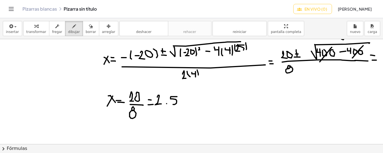
scroll to position [483, 81]
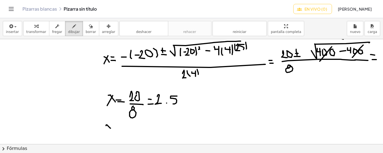
drag, startPoint x: 102, startPoint y: 125, endPoint x: 107, endPoint y: 129, distance: 6.1
drag, startPoint x: 106, startPoint y: 124, endPoint x: 104, endPoint y: 129, distance: 5.1
drag, startPoint x: 108, startPoint y: 128, endPoint x: 108, endPoint y: 137, distance: 9.5
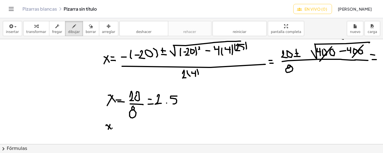
drag, startPoint x: 111, startPoint y: 124, endPoint x: 115, endPoint y: 124, distance: 3.9
drag, startPoint x: 113, startPoint y: 126, endPoint x: 117, endPoint y: 126, distance: 4.8
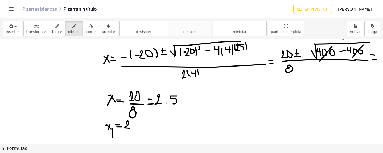
drag, startPoint x: 122, startPoint y: 124, endPoint x: 126, endPoint y: 128, distance: 6.3
drag, startPoint x: 137, startPoint y: 117, endPoint x: 135, endPoint y: 124, distance: 7.1
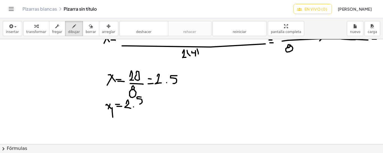
scroll to position [504, 81]
drag, startPoint x: 104, startPoint y: 122, endPoint x: 107, endPoint y: 126, distance: 4.7
drag, startPoint x: 109, startPoint y: 121, endPoint x: 105, endPoint y: 125, distance: 5.9
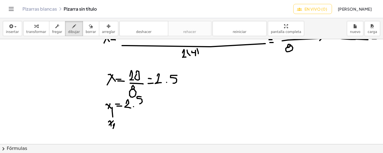
drag, startPoint x: 109, startPoint y: 125, endPoint x: 112, endPoint y: 128, distance: 4.4
drag, startPoint x: 115, startPoint y: 121, endPoint x: 118, endPoint y: 121, distance: 3.1
drag, startPoint x: 115, startPoint y: 124, endPoint x: 118, endPoint y: 124, distance: 3.7
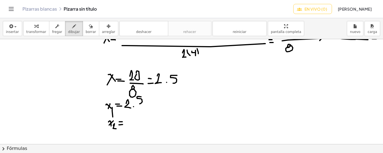
drag, startPoint x: 126, startPoint y: 116, endPoint x: 129, endPoint y: 122, distance: 6.1
drag, startPoint x: 142, startPoint y: 115, endPoint x: 139, endPoint y: 121, distance: 7.1
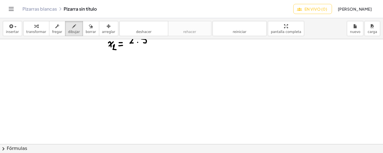
scroll to position [608, 81]
drag, startPoint x: 78, startPoint y: 63, endPoint x: 76, endPoint y: 70, distance: 7.7
drag, startPoint x: 78, startPoint y: 68, endPoint x: 83, endPoint y: 73, distance: 7.1
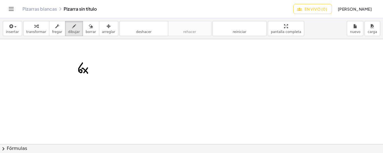
drag, startPoint x: 83, startPoint y: 68, endPoint x: 79, endPoint y: 73, distance: 6.6
drag, startPoint x: 86, startPoint y: 63, endPoint x: 89, endPoint y: 66, distance: 5.2
drag, startPoint x: 94, startPoint y: 70, endPoint x: 99, endPoint y: 70, distance: 4.8
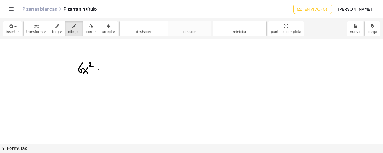
drag, startPoint x: 101, startPoint y: 65, endPoint x: 102, endPoint y: 73, distance: 8.0
drag, startPoint x: 101, startPoint y: 70, endPoint x: 105, endPoint y: 70, distance: 3.4
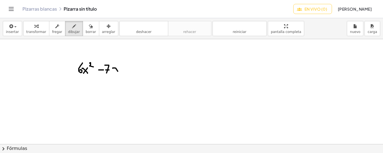
drag, startPoint x: 108, startPoint y: 68, endPoint x: 114, endPoint y: 71, distance: 6.5
drag, startPoint x: 113, startPoint y: 66, endPoint x: 108, endPoint y: 77, distance: 11.5
drag, startPoint x: 122, startPoint y: 67, endPoint x: 127, endPoint y: 68, distance: 5.1
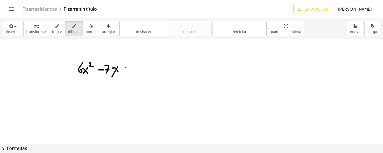
drag, startPoint x: 131, startPoint y: 62, endPoint x: 129, endPoint y: 71, distance: 9.7
drag, startPoint x: 137, startPoint y: 67, endPoint x: 141, endPoint y: 67, distance: 3.6
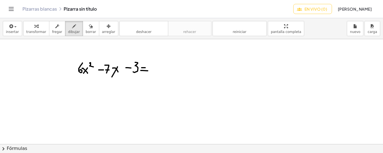
drag, startPoint x: 137, startPoint y: 70, endPoint x: 144, endPoint y: 70, distance: 7.0
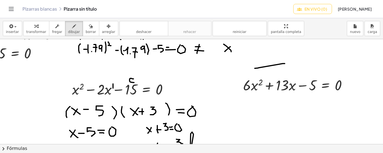
scroll to position [246, 81]
drag, startPoint x: 67, startPoint y: 88, endPoint x: 63, endPoint y: 83, distance: 6.6
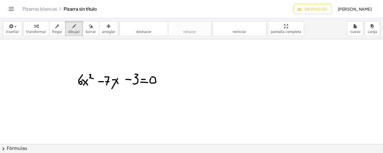
scroll to position [615, 81]
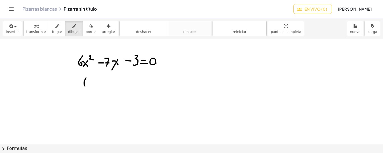
drag, startPoint x: 82, startPoint y: 78, endPoint x: 81, endPoint y: 86, distance: 8.5
drag, startPoint x: 87, startPoint y: 80, endPoint x: 87, endPoint y: 85, distance: 5.6
drag, startPoint x: 93, startPoint y: 80, endPoint x: 98, endPoint y: 83, distance: 6.0
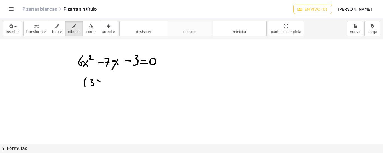
drag, startPoint x: 98, startPoint y: 80, endPoint x: 96, endPoint y: 84, distance: 4.8
drag, startPoint x: 105, startPoint y: 81, endPoint x: 114, endPoint y: 80, distance: 9.0
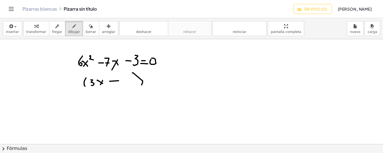
drag, startPoint x: 128, startPoint y: 73, endPoint x: 137, endPoint y: 85, distance: 15.2
drag, startPoint x: 147, startPoint y: 72, endPoint x: 147, endPoint y: 81, distance: 8.7
drag, startPoint x: 151, startPoint y: 75, endPoint x: 153, endPoint y: 80, distance: 5.7
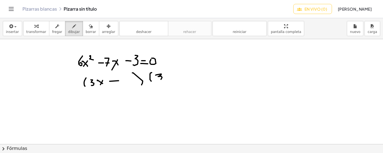
drag, startPoint x: 159, startPoint y: 75, endPoint x: 164, endPoint y: 78, distance: 5.9
drag, startPoint x: 163, startPoint y: 76, endPoint x: 160, endPoint y: 81, distance: 6.5
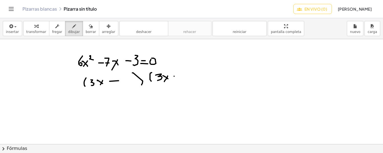
drag, startPoint x: 170, startPoint y: 76, endPoint x: 174, endPoint y: 76, distance: 4.5
drag, startPoint x: 173, startPoint y: 73, endPoint x: 173, endPoint y: 77, distance: 3.6
drag, startPoint x: 190, startPoint y: 68, endPoint x: 200, endPoint y: 77, distance: 12.7
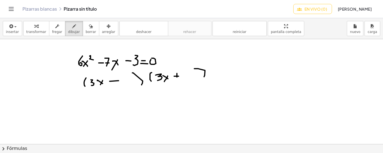
drag, startPoint x: 210, startPoint y: 71, endPoint x: 214, endPoint y: 70, distance: 4.8
drag, startPoint x: 211, startPoint y: 73, endPoint x: 215, endPoint y: 73, distance: 3.6
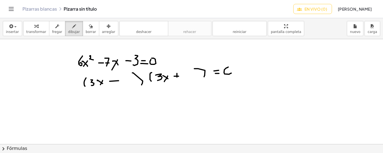
click at [89, 25] on icon "button" at bounding box center [91, 26] width 4 height 7
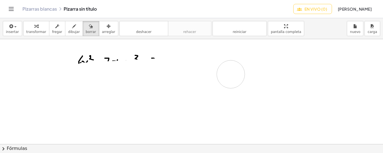
drag, startPoint x: 80, startPoint y: 76, endPoint x: 227, endPoint y: 74, distance: 146.6
drag, startPoint x: 75, startPoint y: 80, endPoint x: 221, endPoint y: 76, distance: 146.4
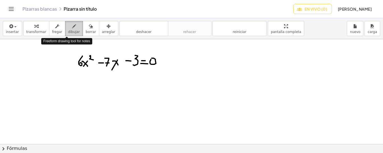
click at [72, 28] on icon "button" at bounding box center [74, 26] width 4 height 7
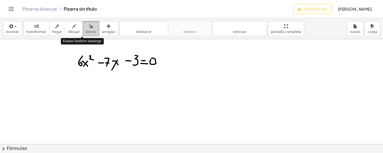
click at [89, 25] on icon "button" at bounding box center [91, 26] width 4 height 7
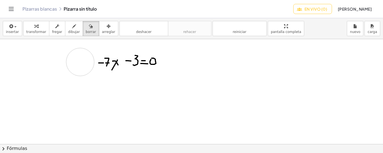
drag, startPoint x: 76, startPoint y: 56, endPoint x: 76, endPoint y: 62, distance: 5.9
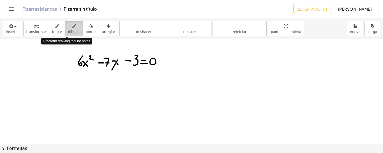
click at [70, 27] on div "button" at bounding box center [74, 26] width 12 height 7
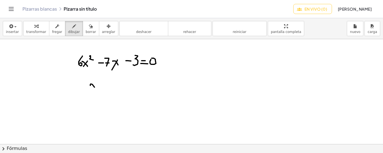
drag, startPoint x: 86, startPoint y: 85, endPoint x: 92, endPoint y: 89, distance: 6.8
drag, startPoint x: 91, startPoint y: 83, endPoint x: 87, endPoint y: 89, distance: 7.4
drag, startPoint x: 93, startPoint y: 79, endPoint x: 98, endPoint y: 81, distance: 4.6
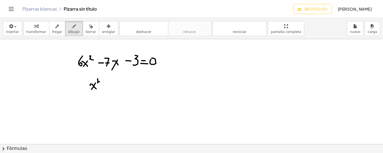
drag, startPoint x: 124, startPoint y: 78, endPoint x: 126, endPoint y: 90, distance: 12.8
drag, startPoint x: 124, startPoint y: 83, endPoint x: 130, endPoint y: 83, distance: 6.2
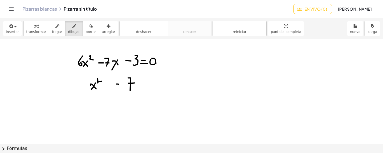
drag, startPoint x: 134, startPoint y: 82, endPoint x: 141, endPoint y: 85, distance: 7.4
drag, startPoint x: 140, startPoint y: 78, endPoint x: 137, endPoint y: 84, distance: 6.8
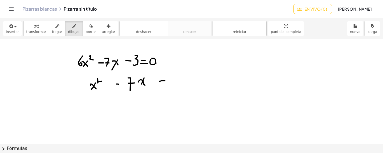
drag, startPoint x: 155, startPoint y: 81, endPoint x: 161, endPoint y: 80, distance: 5.4
drag, startPoint x: 165, startPoint y: 77, endPoint x: 167, endPoint y: 83, distance: 5.9
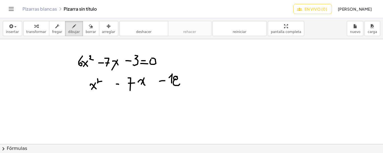
drag, startPoint x: 82, startPoint y: 80, endPoint x: 79, endPoint y: 87, distance: 7.4
drag, startPoint x: 187, startPoint y: 78, endPoint x: 195, endPoint y: 78, distance: 7.6
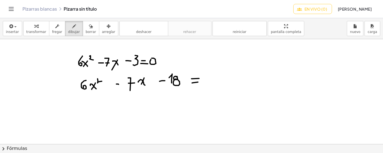
drag, startPoint x: 188, startPoint y: 83, endPoint x: 195, endPoint y: 82, distance: 6.8
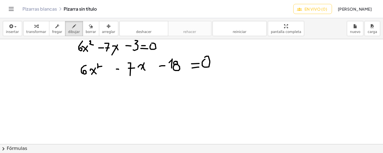
scroll to position [634, 81]
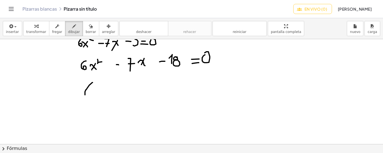
drag, startPoint x: 88, startPoint y: 82, endPoint x: 81, endPoint y: 95, distance: 14.7
drag, startPoint x: 281, startPoint y: 55, endPoint x: 280, endPoint y: 61, distance: 6.5
drag, startPoint x: 288, startPoint y: 52, endPoint x: 290, endPoint y: 81, distance: 29.0
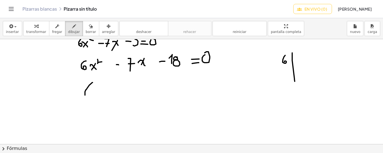
drag, startPoint x: 292, startPoint y: 56, endPoint x: 294, endPoint y: 60, distance: 5.1
drag, startPoint x: 280, startPoint y: 69, endPoint x: 281, endPoint y: 76, distance: 6.8
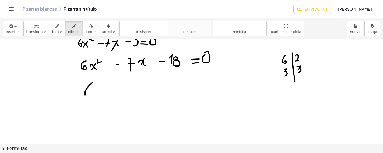
drag, startPoint x: 293, startPoint y: 66, endPoint x: 294, endPoint y: 72, distance: 5.5
drag, startPoint x: 291, startPoint y: 74, endPoint x: 304, endPoint y: 72, distance: 13.4
drag, startPoint x: 298, startPoint y: 76, endPoint x: 295, endPoint y: 83, distance: 8.2
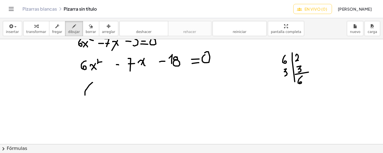
drag, startPoint x: 91, startPoint y: 85, endPoint x: 87, endPoint y: 91, distance: 7.7
drag, startPoint x: 94, startPoint y: 88, endPoint x: 99, endPoint y: 92, distance: 5.4
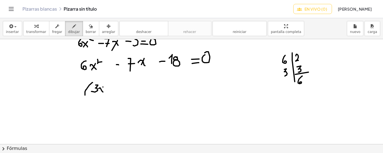
drag, startPoint x: 99, startPoint y: 87, endPoint x: 95, endPoint y: 92, distance: 6.2
drag, startPoint x: 102, startPoint y: 89, endPoint x: 108, endPoint y: 89, distance: 6.2
drag, startPoint x: 130, startPoint y: 78, endPoint x: 134, endPoint y: 91, distance: 13.2
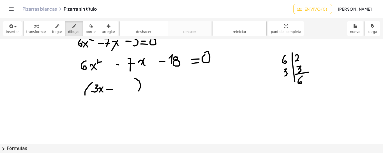
drag, startPoint x: 146, startPoint y: 78, endPoint x: 145, endPoint y: 90, distance: 12.3
drag, startPoint x: 147, startPoint y: 83, endPoint x: 153, endPoint y: 88, distance: 7.7
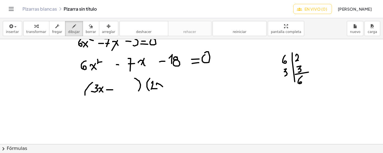
drag, startPoint x: 152, startPoint y: 84, endPoint x: 158, endPoint y: 86, distance: 6.5
drag, startPoint x: 158, startPoint y: 80, endPoint x: 155, endPoint y: 89, distance: 9.4
drag, startPoint x: 163, startPoint y: 82, endPoint x: 169, endPoint y: 82, distance: 6.2
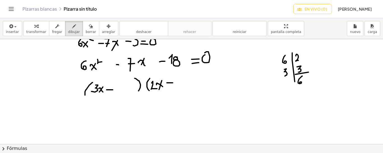
drag, startPoint x: 167, startPoint y: 80, endPoint x: 167, endPoint y: 86, distance: 6.5
drag, startPoint x: 191, startPoint y: 77, endPoint x: 196, endPoint y: 86, distance: 10.8
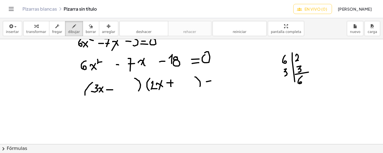
drag, startPoint x: 202, startPoint y: 81, endPoint x: 207, endPoint y: 80, distance: 4.6
drag, startPoint x: 203, startPoint y: 84, endPoint x: 207, endPoint y: 84, distance: 4.2
drag, startPoint x: 213, startPoint y: 78, endPoint x: 216, endPoint y: 77, distance: 3.9
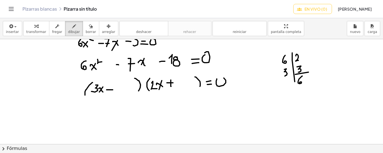
drag, startPoint x: 122, startPoint y: 82, endPoint x: 122, endPoint y: 87, distance: 5.0
drag, startPoint x: 179, startPoint y: 78, endPoint x: 183, endPoint y: 85, distance: 7.9
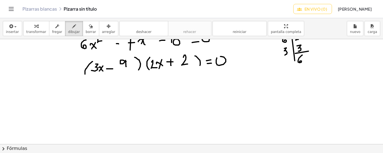
scroll to position [656, 81]
drag, startPoint x: 87, startPoint y: 80, endPoint x: 88, endPoint y: 90, distance: 9.8
drag, startPoint x: 92, startPoint y: 84, endPoint x: 97, endPoint y: 90, distance: 8.0
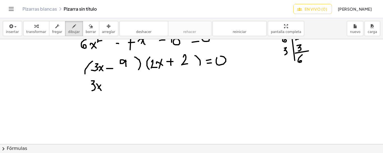
drag, startPoint x: 96, startPoint y: 85, endPoint x: 93, endPoint y: 89, distance: 5.0
drag, startPoint x: 102, startPoint y: 85, endPoint x: 107, endPoint y: 85, distance: 4.8
drag, startPoint x: 117, startPoint y: 81, endPoint x: 117, endPoint y: 88, distance: 7.0
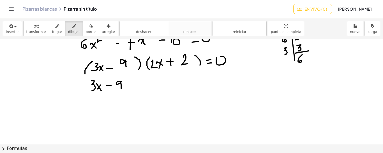
drag, startPoint x: 122, startPoint y: 83, endPoint x: 125, endPoint y: 82, distance: 3.4
drag, startPoint x: 122, startPoint y: 86, endPoint x: 125, endPoint y: 86, distance: 3.1
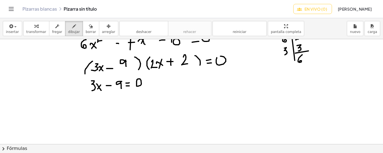
drag, startPoint x: 157, startPoint y: 77, endPoint x: 161, endPoint y: 85, distance: 8.5
drag, startPoint x: 163, startPoint y: 79, endPoint x: 169, endPoint y: 82, distance: 6.6
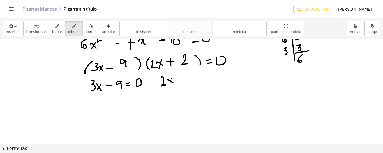
drag, startPoint x: 167, startPoint y: 78, endPoint x: 165, endPoint y: 84, distance: 5.9
drag, startPoint x: 173, startPoint y: 80, endPoint x: 179, endPoint y: 80, distance: 5.6
drag, startPoint x: 177, startPoint y: 78, endPoint x: 177, endPoint y: 82, distance: 4.8
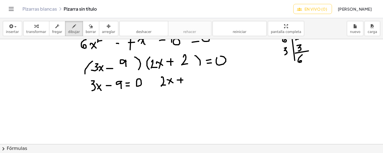
drag, startPoint x: 181, startPoint y: 77, endPoint x: 185, endPoint y: 81, distance: 5.4
drag, startPoint x: 189, startPoint y: 78, endPoint x: 193, endPoint y: 77, distance: 4.0
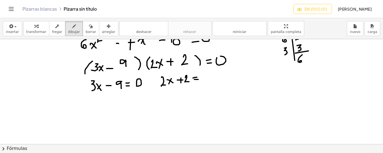
drag, startPoint x: 190, startPoint y: 79, endPoint x: 194, endPoint y: 79, distance: 3.9
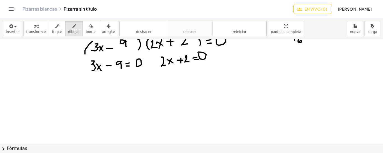
scroll to position [676, 81]
drag, startPoint x: 98, startPoint y: 78, endPoint x: 100, endPoint y: 86, distance: 7.7
drag, startPoint x: 110, startPoint y: 81, endPoint x: 114, endPoint y: 84, distance: 5.2
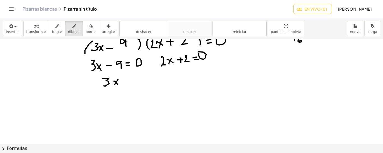
drag, startPoint x: 114, startPoint y: 79, endPoint x: 110, endPoint y: 85, distance: 7.3
drag, startPoint x: 121, startPoint y: 81, endPoint x: 126, endPoint y: 81, distance: 5.0
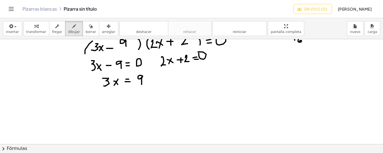
drag, startPoint x: 138, startPoint y: 76, endPoint x: 137, endPoint y: 84, distance: 8.2
drag, startPoint x: 110, startPoint y: 95, endPoint x: 115, endPoint y: 98, distance: 5.8
drag, startPoint x: 114, startPoint y: 92, endPoint x: 112, endPoint y: 97, distance: 5.9
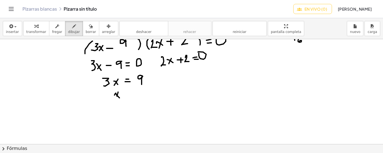
drag, startPoint x: 139, startPoint y: 89, endPoint x: 137, endPoint y: 95, distance: 6.7
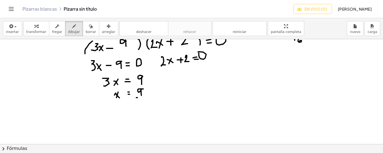
drag, startPoint x: 132, startPoint y: 97, endPoint x: 144, endPoint y: 96, distance: 11.8
drag, startPoint x: 135, startPoint y: 99, endPoint x: 135, endPoint y: 106, distance: 7.0
drag, startPoint x: 111, startPoint y: 118, endPoint x: 117, endPoint y: 123, distance: 7.8
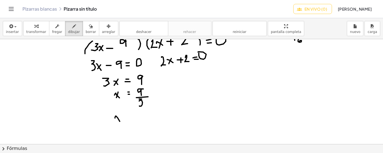
drag, startPoint x: 116, startPoint y: 117, endPoint x: 113, endPoint y: 123, distance: 6.3
drag, startPoint x: 121, startPoint y: 116, endPoint x: 126, endPoint y: 116, distance: 4.5
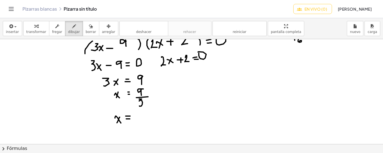
drag, startPoint x: 122, startPoint y: 119, endPoint x: 126, endPoint y: 119, distance: 3.6
drag, startPoint x: 135, startPoint y: 111, endPoint x: 132, endPoint y: 117, distance: 6.8
drag, startPoint x: 167, startPoint y: 72, endPoint x: 171, endPoint y: 78, distance: 7.5
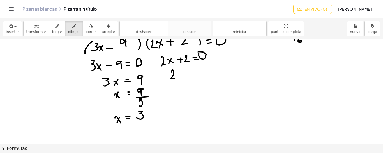
drag, startPoint x: 174, startPoint y: 73, endPoint x: 179, endPoint y: 78, distance: 7.1
drag, startPoint x: 177, startPoint y: 73, endPoint x: 175, endPoint y: 81, distance: 8.6
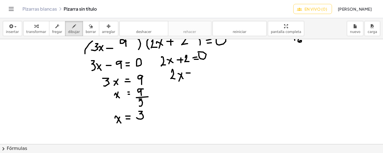
drag, startPoint x: 182, startPoint y: 73, endPoint x: 186, endPoint y: 73, distance: 4.2
drag, startPoint x: 183, startPoint y: 76, endPoint x: 186, endPoint y: 76, distance: 2.8
drag, startPoint x: 190, startPoint y: 73, endPoint x: 194, endPoint y: 73, distance: 3.9
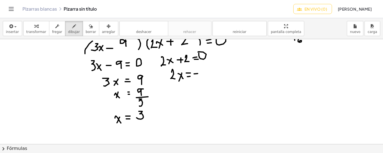
drag, startPoint x: 196, startPoint y: 70, endPoint x: 200, endPoint y: 77, distance: 8.7
drag, startPoint x: 174, startPoint y: 93, endPoint x: 179, endPoint y: 99, distance: 8.1
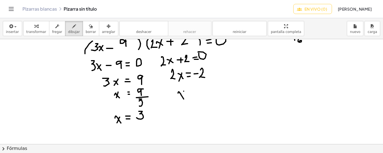
drag, startPoint x: 179, startPoint y: 91, endPoint x: 175, endPoint y: 98, distance: 8.0
drag, startPoint x: 183, startPoint y: 95, endPoint x: 186, endPoint y: 94, distance: 2.8
drag, startPoint x: 183, startPoint y: 97, endPoint x: 190, endPoint y: 95, distance: 7.4
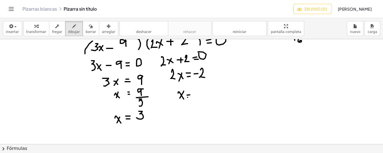
drag, startPoint x: 202, startPoint y: 87, endPoint x: 206, endPoint y: 92, distance: 6.4
drag, startPoint x: 199, startPoint y: 95, endPoint x: 208, endPoint y: 94, distance: 9.3
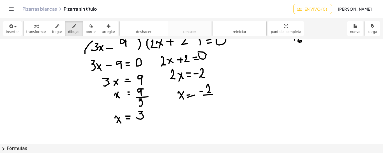
drag, startPoint x: 203, startPoint y: 98, endPoint x: 207, endPoint y: 103, distance: 6.2
drag, startPoint x: 180, startPoint y: 112, endPoint x: 187, endPoint y: 118, distance: 9.5
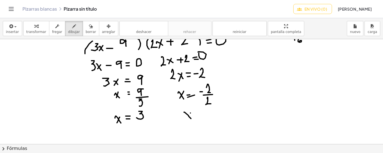
drag, startPoint x: 186, startPoint y: 113, endPoint x: 182, endPoint y: 118, distance: 6.6
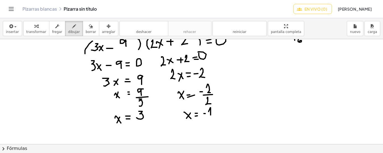
drag, startPoint x: 204, startPoint y: 111, endPoint x: 206, endPoint y: 116, distance: 4.9
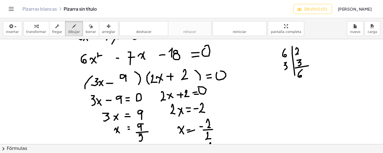
scroll to position [641, 81]
drag, startPoint x: 259, startPoint y: 84, endPoint x: 258, endPoint y: 93, distance: 8.7
drag, startPoint x: 263, startPoint y: 89, endPoint x: 268, endPoint y: 91, distance: 5.4
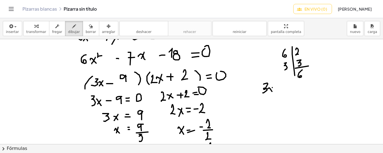
drag, startPoint x: 268, startPoint y: 87, endPoint x: 265, endPoint y: 91, distance: 5.2
drag, startPoint x: 277, startPoint y: 84, endPoint x: 279, endPoint y: 89, distance: 5.5
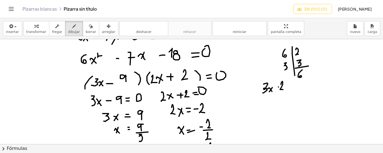
drag, startPoint x: 282, startPoint y: 86, endPoint x: 289, endPoint y: 89, distance: 7.3
drag, startPoint x: 287, startPoint y: 85, endPoint x: 285, endPoint y: 89, distance: 4.5
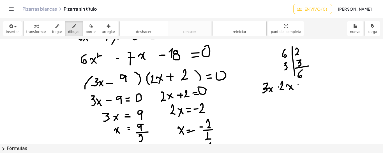
drag, startPoint x: 294, startPoint y: 84, endPoint x: 297, endPoint y: 84, distance: 3.7
drag, startPoint x: 294, startPoint y: 87, endPoint x: 298, endPoint y: 87, distance: 3.9
drag, startPoint x: 304, startPoint y: 80, endPoint x: 302, endPoint y: 88, distance: 8.2
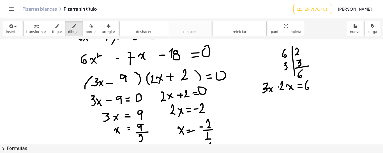
drag, startPoint x: 306, startPoint y: 85, endPoint x: 312, endPoint y: 87, distance: 6.3
drag, startPoint x: 310, startPoint y: 83, endPoint x: 308, endPoint y: 89, distance: 6.5
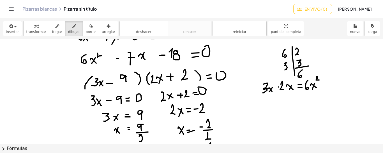
drag, startPoint x: 312, startPoint y: 78, endPoint x: 315, endPoint y: 80, distance: 2.9
drag, startPoint x: 313, startPoint y: 78, endPoint x: 315, endPoint y: 81, distance: 4.0
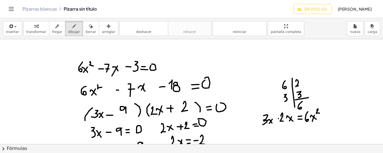
scroll to position [609, 81]
click at [89, 29] on icon "button" at bounding box center [91, 26] width 4 height 7
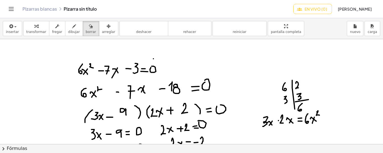
scroll to position [607, 81]
click at [72, 29] on icon "button" at bounding box center [74, 26] width 4 height 7
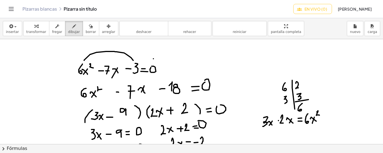
drag, startPoint x: 80, startPoint y: 60, endPoint x: 130, endPoint y: 62, distance: 49.7
drag, startPoint x: 108, startPoint y: 44, endPoint x: 106, endPoint y: 47, distance: 3.3
drag, startPoint x: 104, startPoint y: 43, endPoint x: 108, endPoint y: 48, distance: 6.1
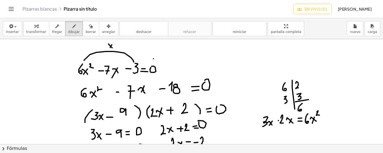
drag, startPoint x: 105, startPoint y: 45, endPoint x: 110, endPoint y: 45, distance: 5.9
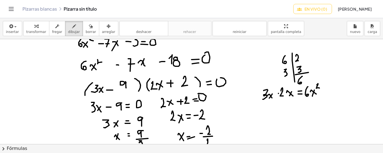
scroll to position [634, 81]
drag, startPoint x: 282, startPoint y: 77, endPoint x: 282, endPoint y: 82, distance: 4.5
drag, startPoint x: 288, startPoint y: 109, endPoint x: 285, endPoint y: 114, distance: 6.0
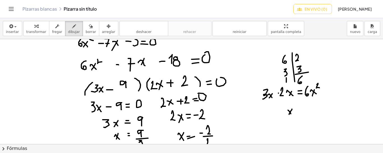
drag, startPoint x: 284, startPoint y: 110, endPoint x: 287, endPoint y: 114, distance: 4.6
drag, startPoint x: 295, startPoint y: 109, endPoint x: 300, endPoint y: 109, distance: 5.0
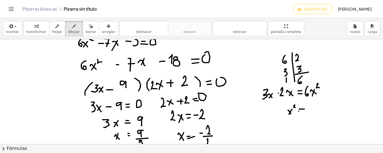
drag, startPoint x: 294, startPoint y: 111, endPoint x: 303, endPoint y: 112, distance: 8.7
drag, startPoint x: 306, startPoint y: 108, endPoint x: 312, endPoint y: 111, distance: 6.6
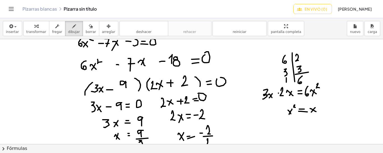
drag, startPoint x: 311, startPoint y: 107, endPoint x: 307, endPoint y: 112, distance: 6.0
drag, startPoint x: 317, startPoint y: 106, endPoint x: 324, endPoint y: 111, distance: 8.6
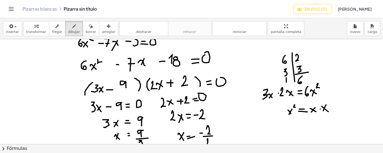
drag, startPoint x: 322, startPoint y: 105, endPoint x: 319, endPoint y: 111, distance: 7.3
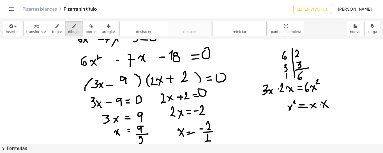
scroll to position [640, 81]
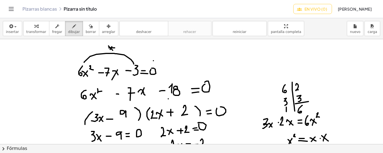
scroll to position [605, 80]
click at [304, 10] on font "En vivo (0)" at bounding box center [315, 8] width 23 height 5
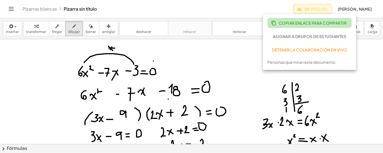
click at [287, 22] on font "Copiar enlace para compartir" at bounding box center [313, 22] width 68 height 5
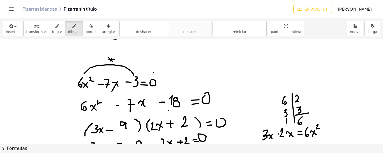
scroll to position [593, 80]
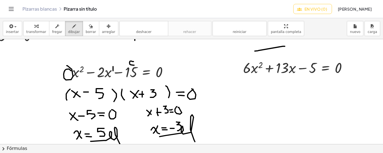
scroll to position [264, 80]
click at [86, 33] on font "borrar" at bounding box center [91, 32] width 10 height 4
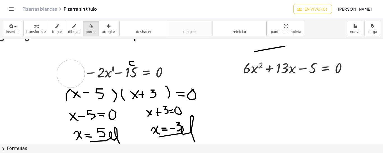
click at [69, 27] on div "button" at bounding box center [74, 26] width 12 height 7
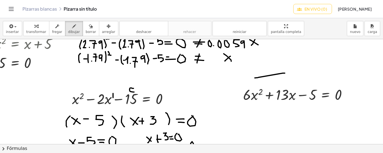
scroll to position [237, 80]
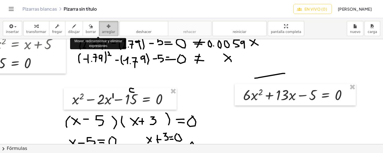
click at [107, 24] on icon "button" at bounding box center [109, 26] width 4 height 7
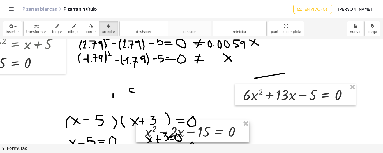
drag, startPoint x: 147, startPoint y: 99, endPoint x: 230, endPoint y: 136, distance: 91.0
click at [230, 136] on div at bounding box center [192, 132] width 113 height 22
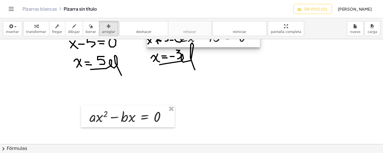
scroll to position [338, 80]
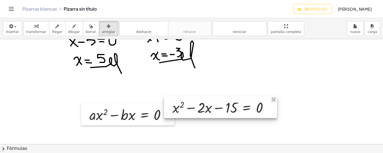
drag, startPoint x: 219, startPoint y: 41, endPoint x: 238, endPoint y: 122, distance: 83.0
click at [238, 118] on div at bounding box center [220, 107] width 113 height 22
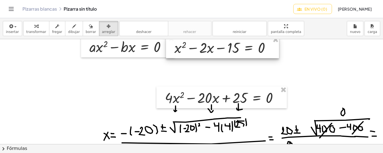
scroll to position [407, 80]
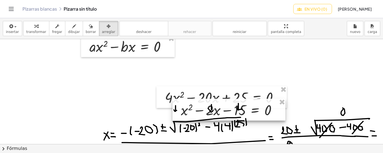
drag, startPoint x: 228, startPoint y: 49, endPoint x: 241, endPoint y: 132, distance: 84.2
click at [241, 121] on div at bounding box center [228, 110] width 113 height 22
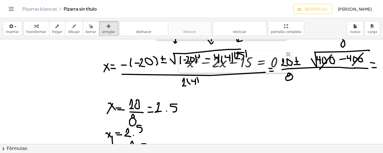
scroll to position [474, 80]
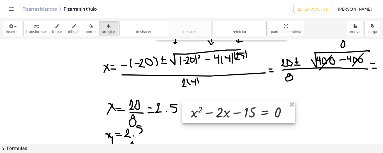
drag, startPoint x: 236, startPoint y: 69, endPoint x: 239, endPoint y: 120, distance: 51.2
click at [239, 120] on div at bounding box center [238, 112] width 113 height 22
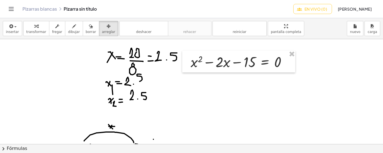
scroll to position [526, 80]
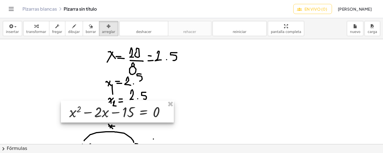
drag, startPoint x: 234, startPoint y: 69, endPoint x: 112, endPoint y: 120, distance: 131.6
click at [112, 120] on div at bounding box center [117, 112] width 113 height 22
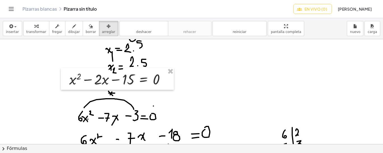
scroll to position [560, 80]
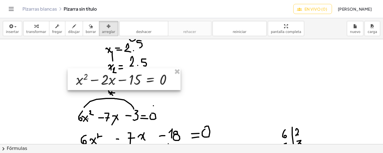
drag, startPoint x: 166, startPoint y: 82, endPoint x: 172, endPoint y: 83, distance: 6.8
click at [172, 83] on div at bounding box center [124, 79] width 113 height 22
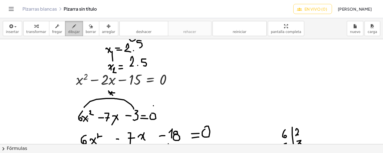
click at [72, 27] on icon "button" at bounding box center [74, 26] width 4 height 7
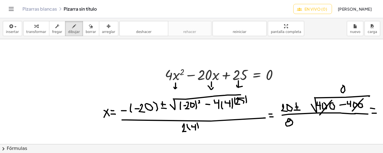
scroll to position [423, 81]
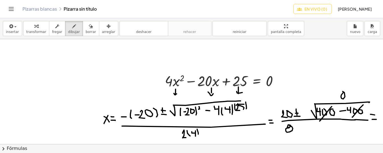
click at [173, 81] on div at bounding box center [152, 38] width 459 height 845
click at [192, 81] on div at bounding box center [152, 38] width 459 height 845
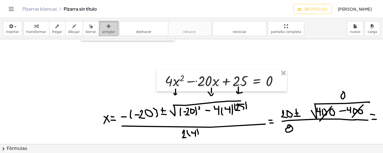
click at [102, 31] on font "arreglar" at bounding box center [108, 32] width 13 height 4
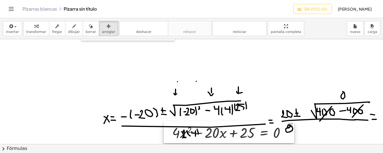
drag, startPoint x: 198, startPoint y: 80, endPoint x: 206, endPoint y: 132, distance: 52.4
click at [206, 132] on div at bounding box center [229, 133] width 130 height 22
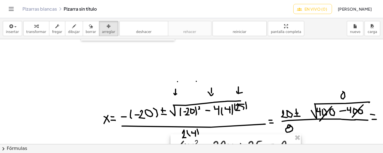
drag, startPoint x: 214, startPoint y: 133, endPoint x: 221, endPoint y: 145, distance: 13.9
click at [221, 145] on div "insertar Seleccione uno: Expresión matemática Función Texto transformar fregar …" at bounding box center [191, 85] width 383 height 135
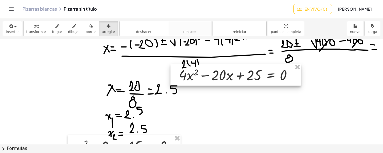
scroll to position [495, 81]
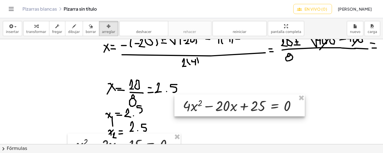
drag, startPoint x: 228, startPoint y: 73, endPoint x: 234, endPoint y: 111, distance: 38.3
click at [234, 111] on div at bounding box center [239, 106] width 130 height 22
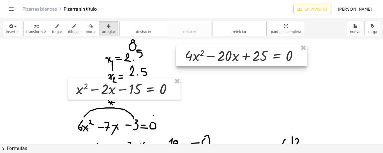
scroll to position [552, 81]
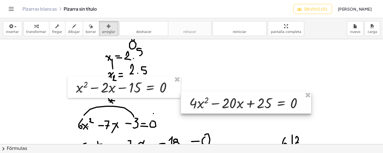
drag, startPoint x: 226, startPoint y: 54, endPoint x: 231, endPoint y: 103, distance: 49.3
click at [231, 103] on div at bounding box center [246, 103] width 130 height 22
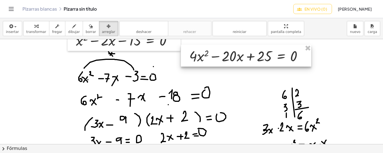
scroll to position [600, 81]
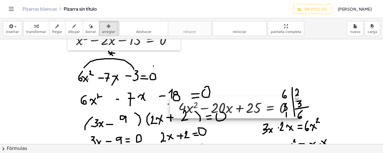
drag, startPoint x: 228, startPoint y: 60, endPoint x: 218, endPoint y: 113, distance: 54.4
click at [218, 113] on div at bounding box center [235, 108] width 130 height 22
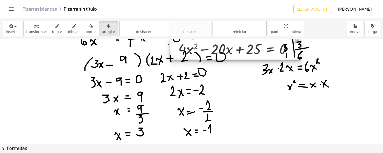
scroll to position [661, 81]
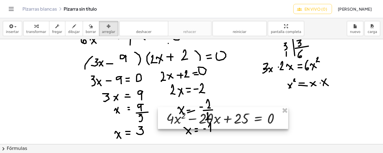
drag, startPoint x: 231, startPoint y: 47, endPoint x: 219, endPoint y: 118, distance: 71.9
click at [219, 118] on div at bounding box center [223, 118] width 130 height 22
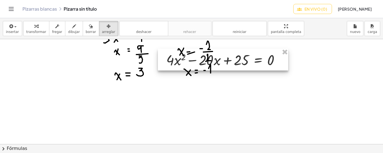
scroll to position [720, 81]
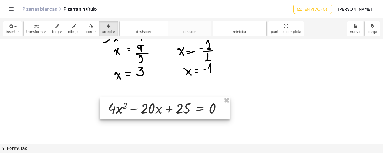
drag, startPoint x: 220, startPoint y: 63, endPoint x: 163, endPoint y: 112, distance: 76.1
click at [163, 112] on div at bounding box center [165, 108] width 130 height 22
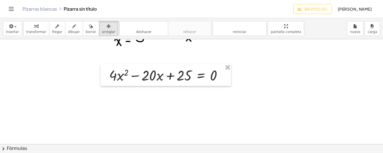
scroll to position [753, 81]
click at [72, 29] on icon "button" at bounding box center [74, 26] width 4 height 7
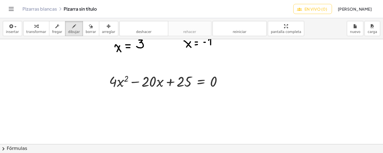
scroll to position [747, 80]
click at [68, 31] on font "dibujar" at bounding box center [74, 32] width 12 height 4
drag, startPoint x: 113, startPoint y: 74, endPoint x: 171, endPoint y: 75, distance: 58.3
drag, startPoint x: 146, startPoint y: 57, endPoint x: 143, endPoint y: 60, distance: 4.4
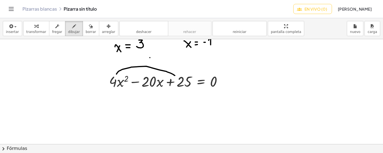
drag, startPoint x: 143, startPoint y: 57, endPoint x: 146, endPoint y: 60, distance: 3.6
drag, startPoint x: 142, startPoint y: 59, endPoint x: 148, endPoint y: 59, distance: 6.2
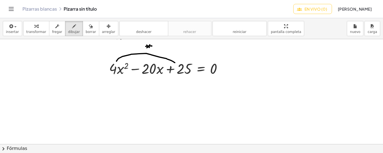
scroll to position [761, 80]
click at [86, 28] on div "button" at bounding box center [91, 26] width 10 height 7
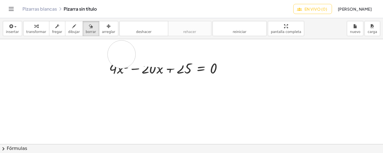
drag, startPoint x: 137, startPoint y: 45, endPoint x: 118, endPoint y: 54, distance: 20.7
click at [72, 27] on icon "button" at bounding box center [74, 26] width 4 height 7
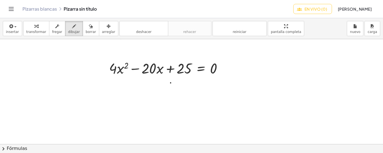
drag, startPoint x: 167, startPoint y: 82, endPoint x: 167, endPoint y: 90, distance: 7.6
drag, startPoint x: 164, startPoint y: 86, endPoint x: 169, endPoint y: 86, distance: 5.1
drag, startPoint x: 175, startPoint y: 81, endPoint x: 174, endPoint y: 88, distance: 7.3
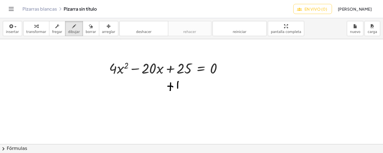
drag, startPoint x: 108, startPoint y: 82, endPoint x: 111, endPoint y: 84, distance: 3.6
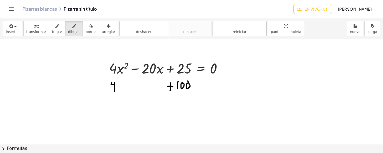
drag, startPoint x: 111, startPoint y: 82, endPoint x: 111, endPoint y: 91, distance: 9.5
drag, startPoint x: 116, startPoint y: 87, endPoint x: 114, endPoint y: 91, distance: 4.3
drag, startPoint x: 113, startPoint y: 87, endPoint x: 117, endPoint y: 89, distance: 5.1
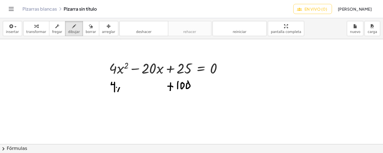
drag, startPoint x: 135, startPoint y: 83, endPoint x: 138, endPoint y: 89, distance: 6.4
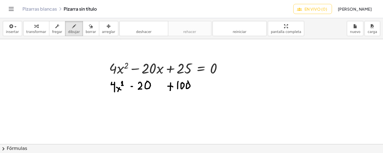
drag, startPoint x: 156, startPoint y: 84, endPoint x: 153, endPoint y: 89, distance: 6.4
drag, startPoint x: 152, startPoint y: 86, endPoint x: 158, endPoint y: 90, distance: 7.5
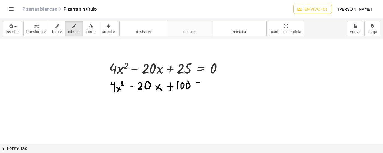
drag, startPoint x: 193, startPoint y: 82, endPoint x: 197, endPoint y: 82, distance: 3.4
drag, startPoint x: 192, startPoint y: 86, endPoint x: 200, endPoint y: 86, distance: 7.3
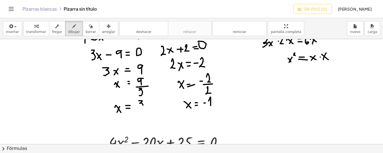
scroll to position [749, 80]
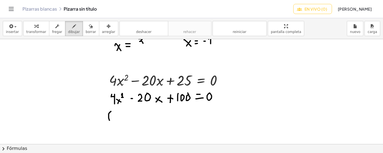
drag, startPoint x: 107, startPoint y: 111, endPoint x: 107, endPoint y: 121, distance: 9.8
drag, startPoint x: 280, startPoint y: 76, endPoint x: 284, endPoint y: 80, distance: 5.8
drag, startPoint x: 283, startPoint y: 76, endPoint x: 284, endPoint y: 84, distance: 8.5
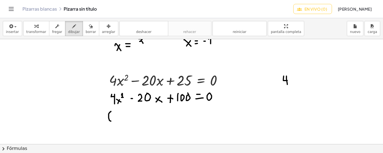
drag, startPoint x: 290, startPoint y: 73, endPoint x: 296, endPoint y: 102, distance: 29.9
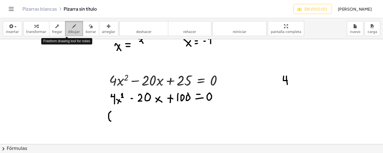
click at [70, 30] on font "dibujar" at bounding box center [74, 32] width 12 height 4
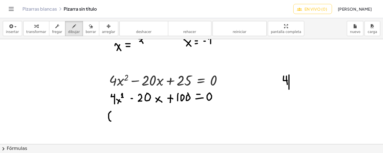
drag, startPoint x: 285, startPoint y: 75, endPoint x: 285, endPoint y: 90, distance: 15.7
drag, startPoint x: 288, startPoint y: 76, endPoint x: 292, endPoint y: 81, distance: 5.4
drag, startPoint x: 281, startPoint y: 86, endPoint x: 284, endPoint y: 90, distance: 5.2
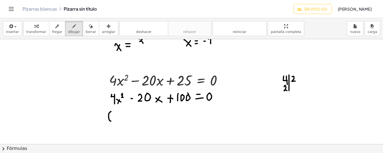
drag, startPoint x: 288, startPoint y: 85, endPoint x: 295, endPoint y: 90, distance: 8.6
drag, startPoint x: 283, startPoint y: 92, endPoint x: 283, endPoint y: 96, distance: 3.9
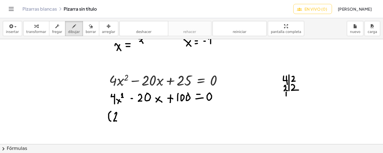
drag, startPoint x: 111, startPoint y: 114, endPoint x: 113, endPoint y: 121, distance: 7.5
drag, startPoint x: 115, startPoint y: 115, endPoint x: 119, endPoint y: 120, distance: 6.9
drag, startPoint x: 330, startPoint y: 74, endPoint x: 324, endPoint y: 83, distance: 10.0
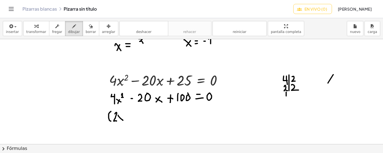
drag, startPoint x: 324, startPoint y: 75, endPoint x: 331, endPoint y: 81, distance: 8.3
drag, startPoint x: 332, startPoint y: 71, endPoint x: 336, endPoint y: 74, distance: 4.0
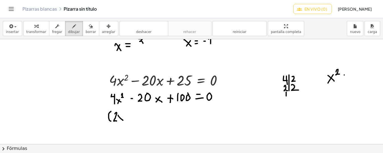
drag, startPoint x: 348, startPoint y: 74, endPoint x: 356, endPoint y: 80, distance: 10.8
drag, startPoint x: 355, startPoint y: 73, endPoint x: 350, endPoint y: 85, distance: 12.2
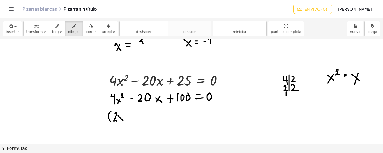
drag, startPoint x: 367, startPoint y: 73, endPoint x: 371, endPoint y: 77, distance: 5.8
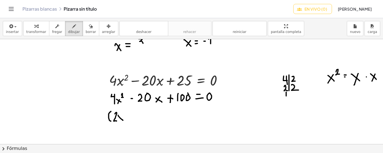
drag, startPoint x: 371, startPoint y: 74, endPoint x: 368, endPoint y: 81, distance: 7.7
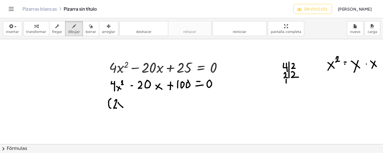
scroll to position [762, 81]
drag, startPoint x: 118, startPoint y: 100, endPoint x: 114, endPoint y: 108, distance: 9.2
drag, startPoint x: 140, startPoint y: 97, endPoint x: 142, endPoint y: 108, distance: 11.4
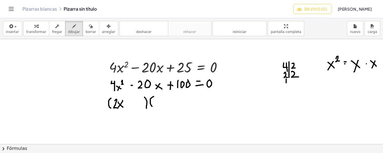
drag, startPoint x: 149, startPoint y: 96, endPoint x: 149, endPoint y: 107, distance: 11.2
drag, startPoint x: 152, startPoint y: 100, endPoint x: 156, endPoint y: 105, distance: 6.6
drag, startPoint x: 156, startPoint y: 100, endPoint x: 163, endPoint y: 104, distance: 7.7
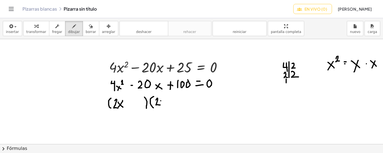
drag, startPoint x: 161, startPoint y: 99, endPoint x: 157, endPoint y: 105, distance: 7.1
drag, startPoint x: 186, startPoint y: 93, endPoint x: 188, endPoint y: 103, distance: 10.7
